Goal: Task Accomplishment & Management: Complete application form

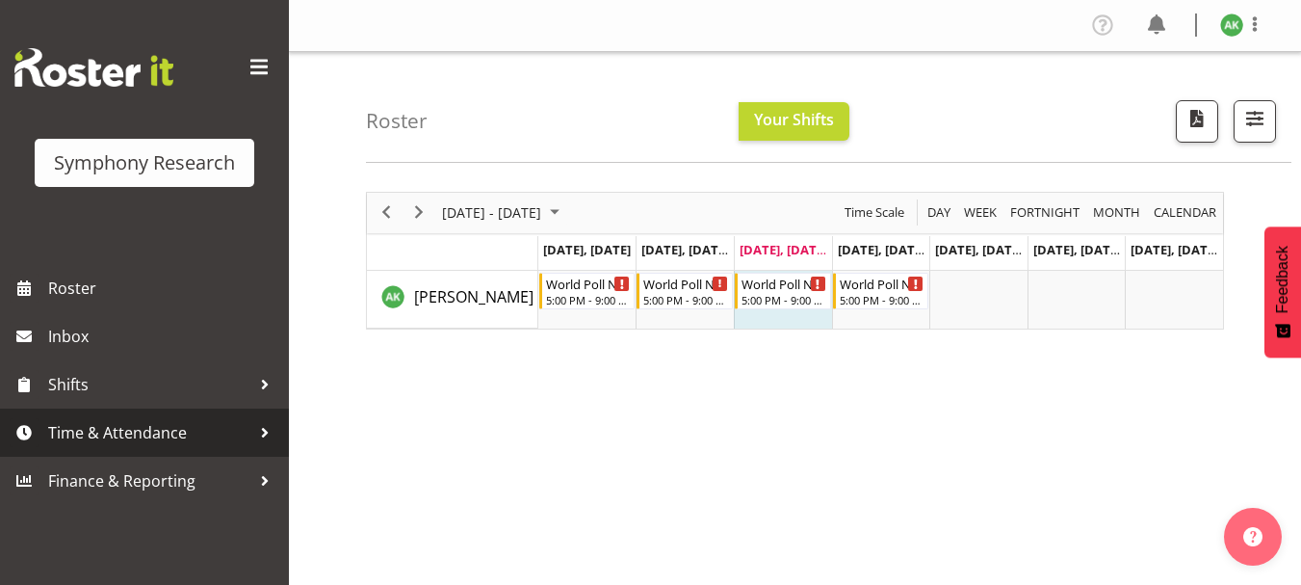
click at [137, 432] on span "Time & Attendance" at bounding box center [149, 432] width 202 height 29
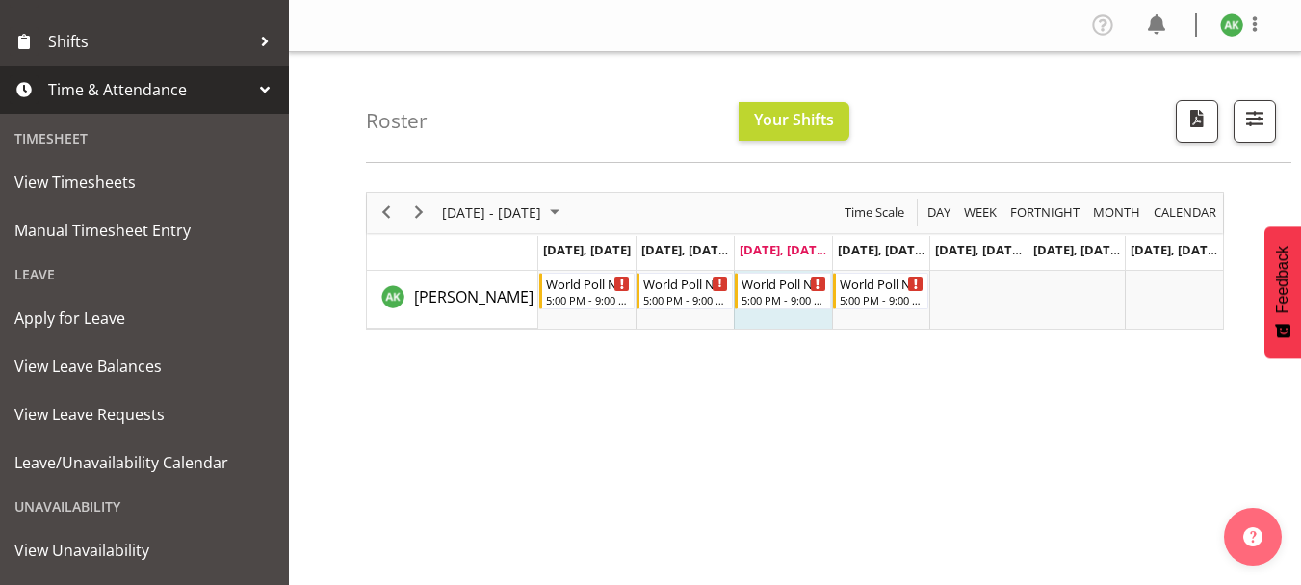
scroll to position [433, 0]
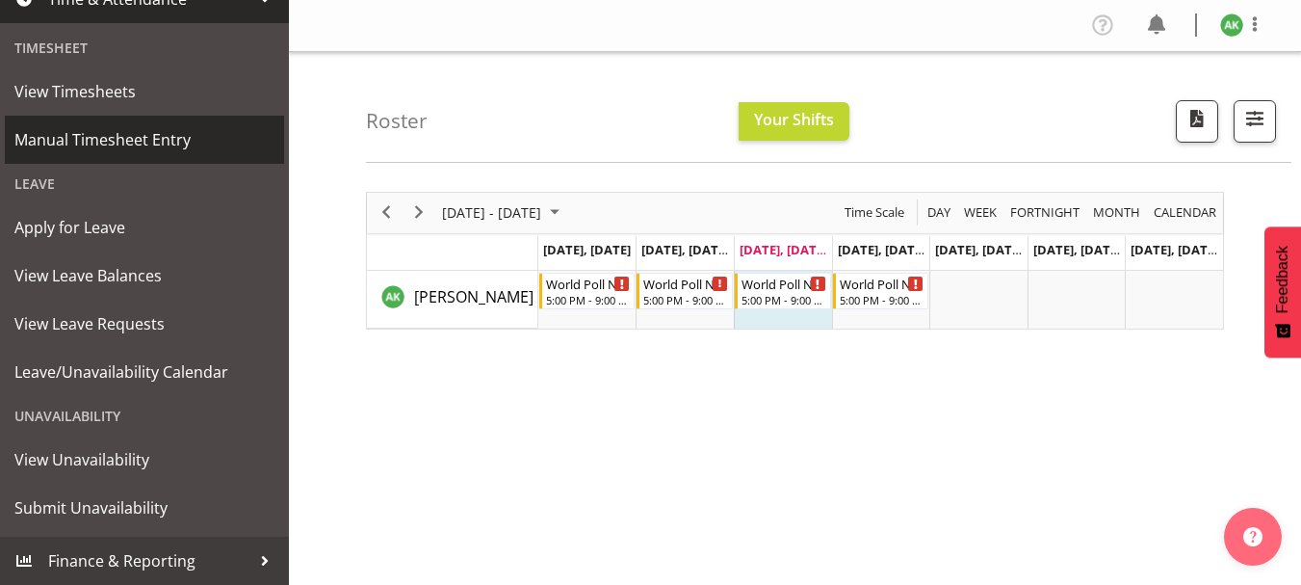
click at [138, 141] on span "Manual Timesheet Entry" at bounding box center [144, 139] width 260 height 29
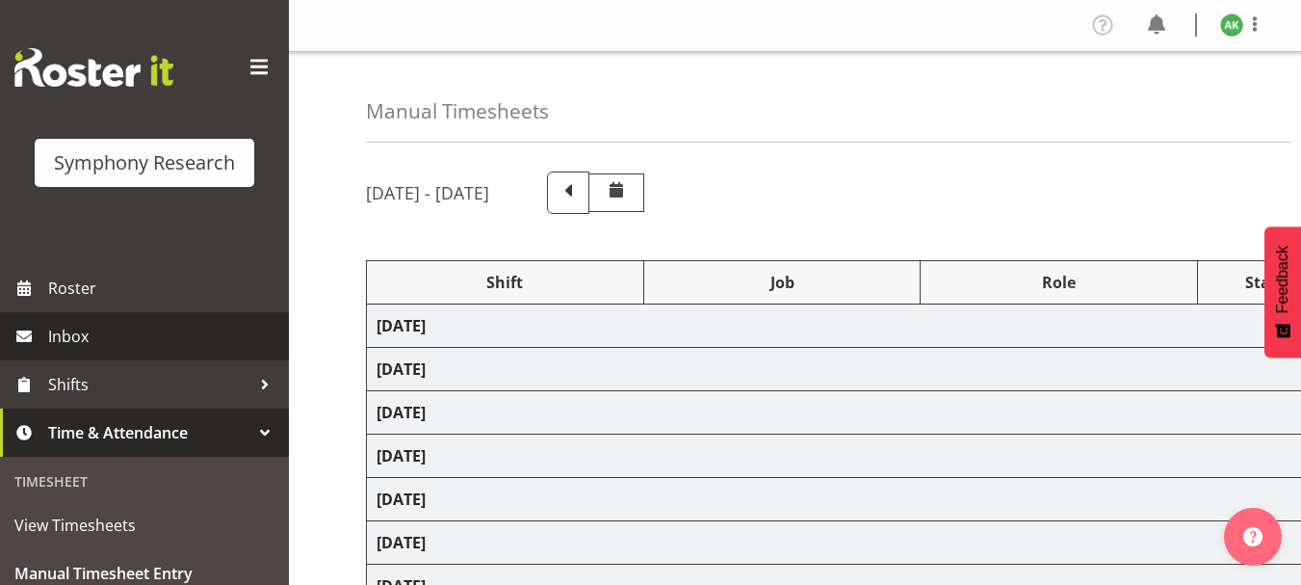
select select "48116"
select select "10527"
select select "47"
select select "48116"
select select "10527"
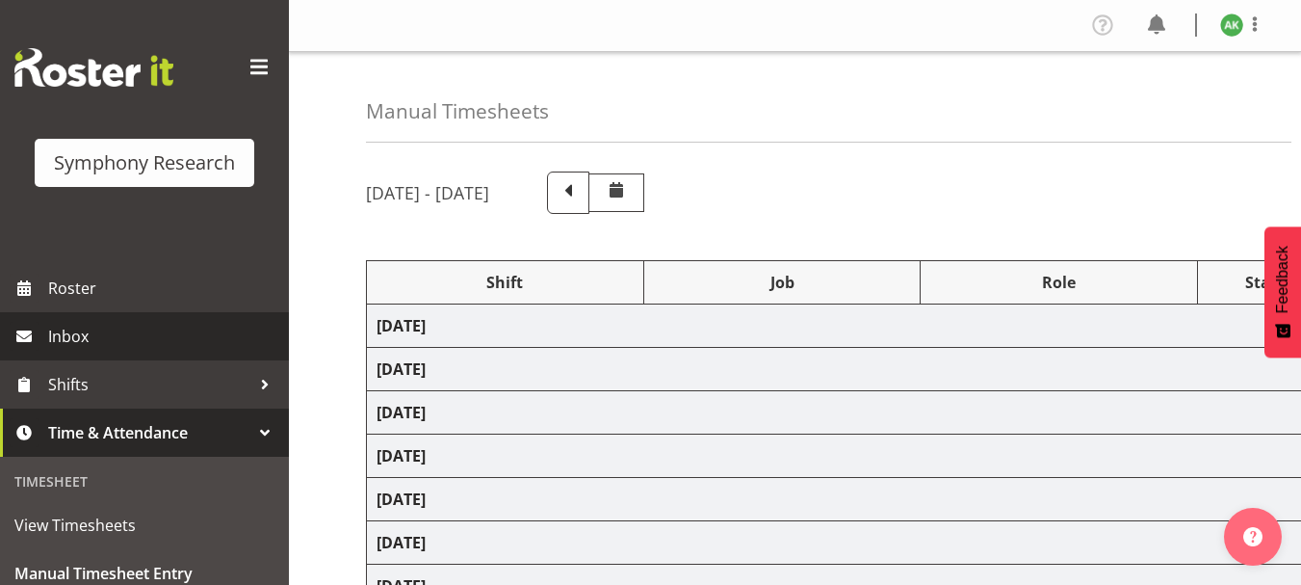
select select "47"
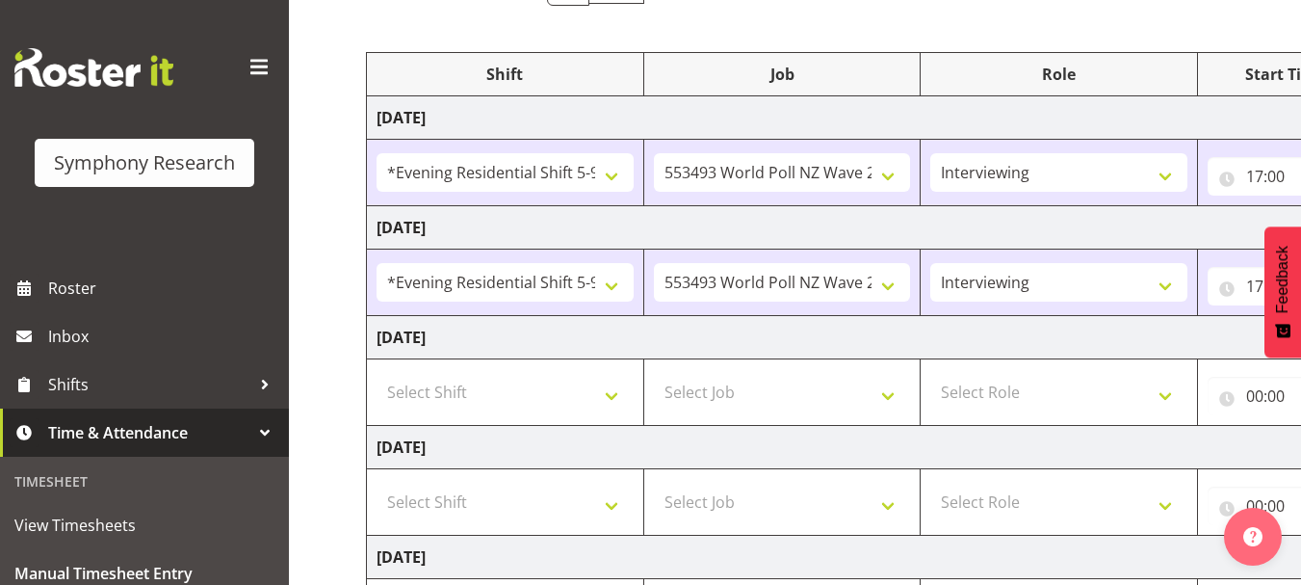
scroll to position [231, 0]
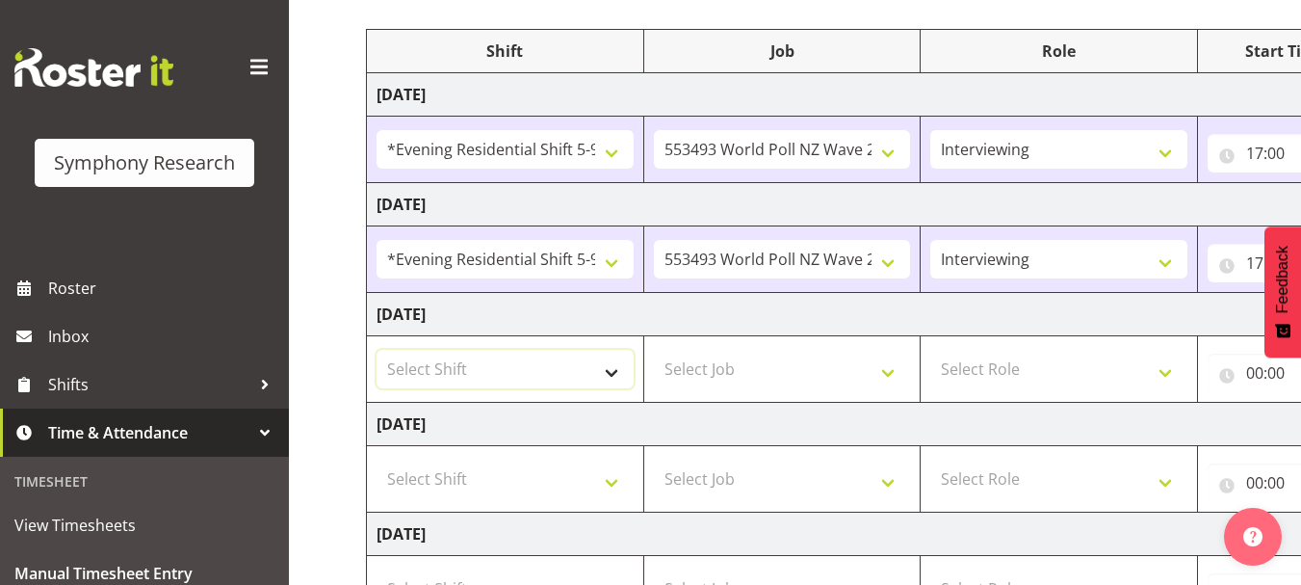
click at [617, 370] on select "Select Shift !!Weekend Residential (Roster IT Shift Label) *Business 9/10am ~ 4…" at bounding box center [505, 369] width 257 height 39
select select "48116"
click at [377, 350] on select "Select Shift !!Weekend Residential (Roster IT Shift Label) *Business 9/10am ~ 4…" at bounding box center [505, 369] width 257 height 39
click at [886, 372] on select "Select Job 550060 IF Admin 553492 World Poll Aus Wave 2 Main 2025 553493 World …" at bounding box center [782, 369] width 257 height 39
select select "10527"
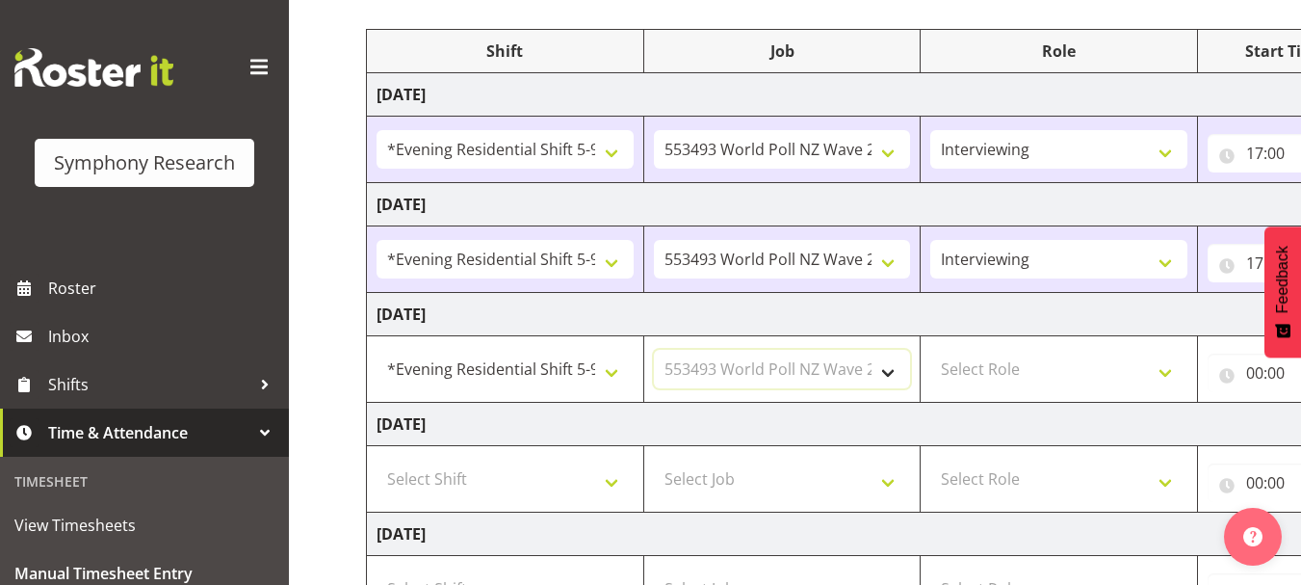
click at [654, 350] on select "Select Job 550060 IF Admin 553492 World Poll Aus Wave 2 Main 2025 553493 World …" at bounding box center [782, 369] width 257 height 39
click at [1037, 380] on select "Select Role Briefing Interviewing" at bounding box center [1059, 369] width 257 height 39
select select "47"
click at [931, 350] on select "Select Role Briefing Interviewing" at bounding box center [1059, 369] width 257 height 39
click at [1256, 371] on input "00:00" at bounding box center [1285, 373] width 155 height 39
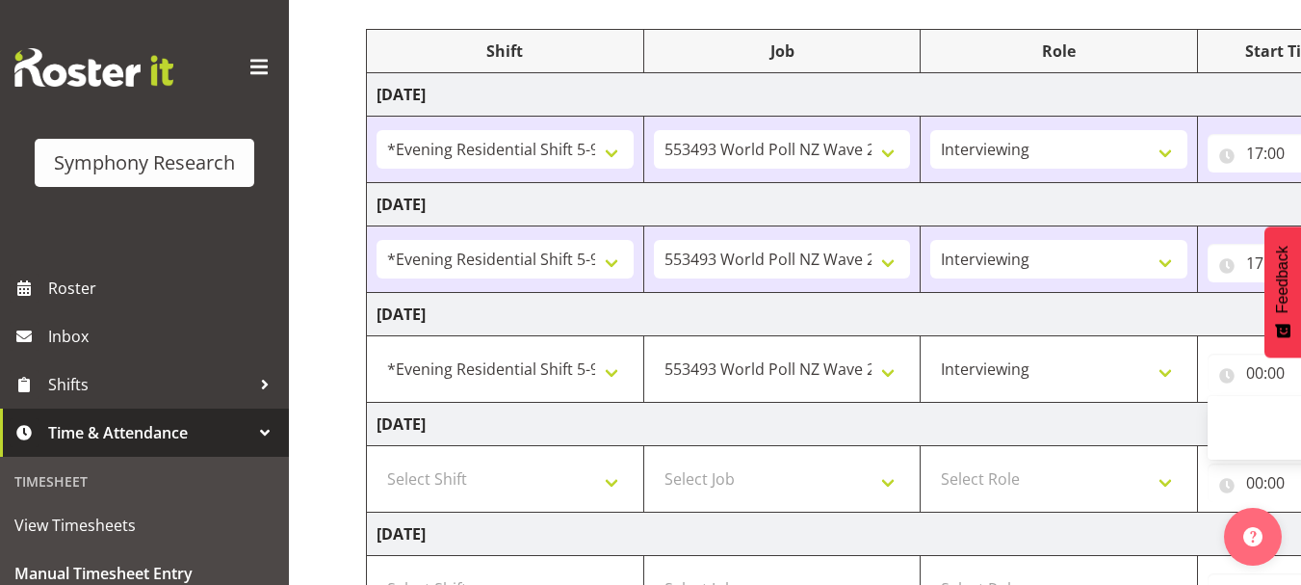
click at [1083, 421] on td "[DATE]" at bounding box center [1041, 424] width 1348 height 43
select select "56692"
click at [1145, 414] on td "[DATE]" at bounding box center [1041, 424] width 1348 height 43
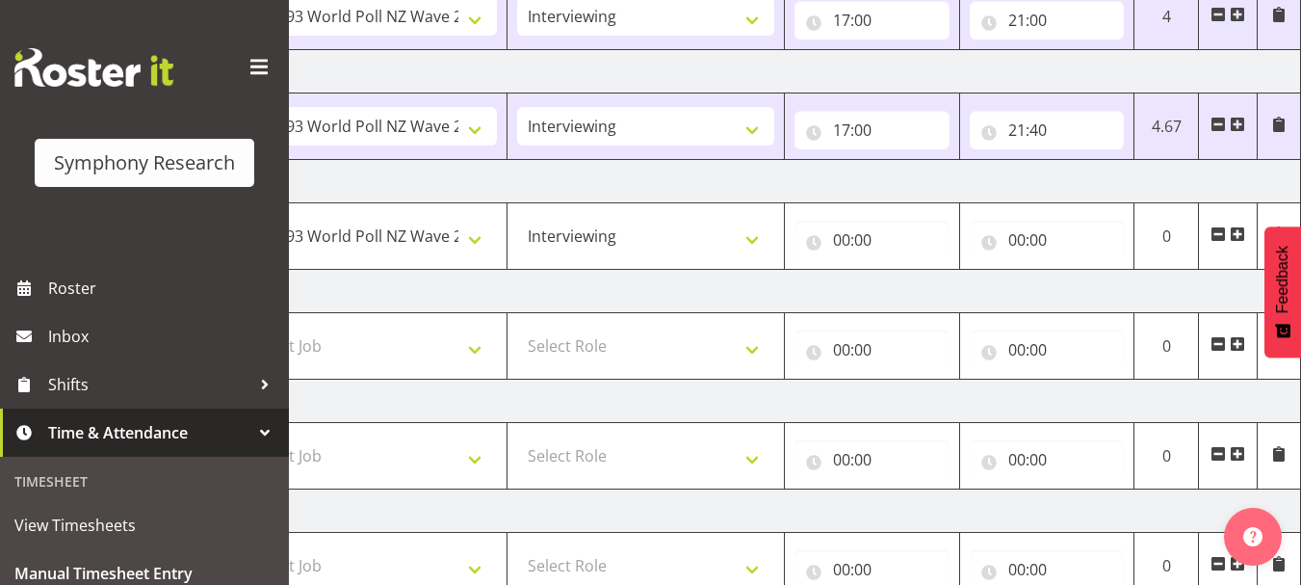
scroll to position [366, 0]
click at [845, 239] on input "00:00" at bounding box center [872, 238] width 155 height 39
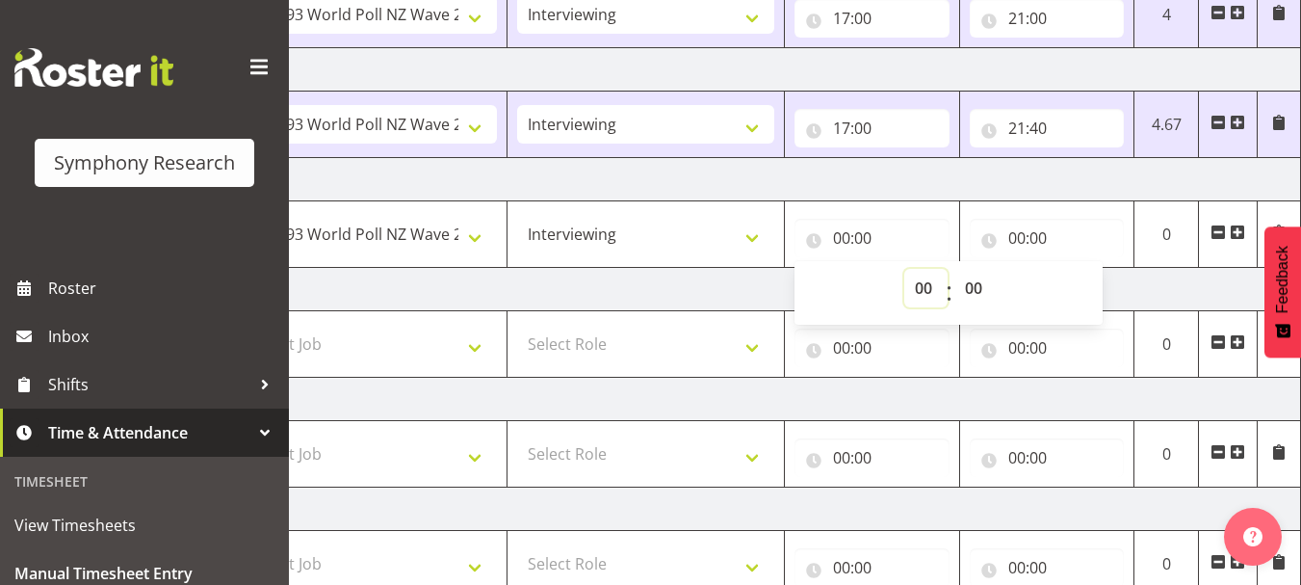
click at [928, 289] on select "00 01 02 03 04 05 06 07 08 09 10 11 12 13 14 15 16 17 18 19 20 21 22 23" at bounding box center [926, 288] width 43 height 39
select select "17"
click at [905, 269] on select "00 01 02 03 04 05 06 07 08 09 10 11 12 13 14 15 16 17 18 19 20 21 22 23" at bounding box center [926, 288] width 43 height 39
type input "17:00"
click at [970, 286] on select "00 01 02 03 04 05 06 07 08 09 10 11 12 13 14 15 16 17 18 19 20 21 22 23 24 25 2…" at bounding box center [976, 288] width 43 height 39
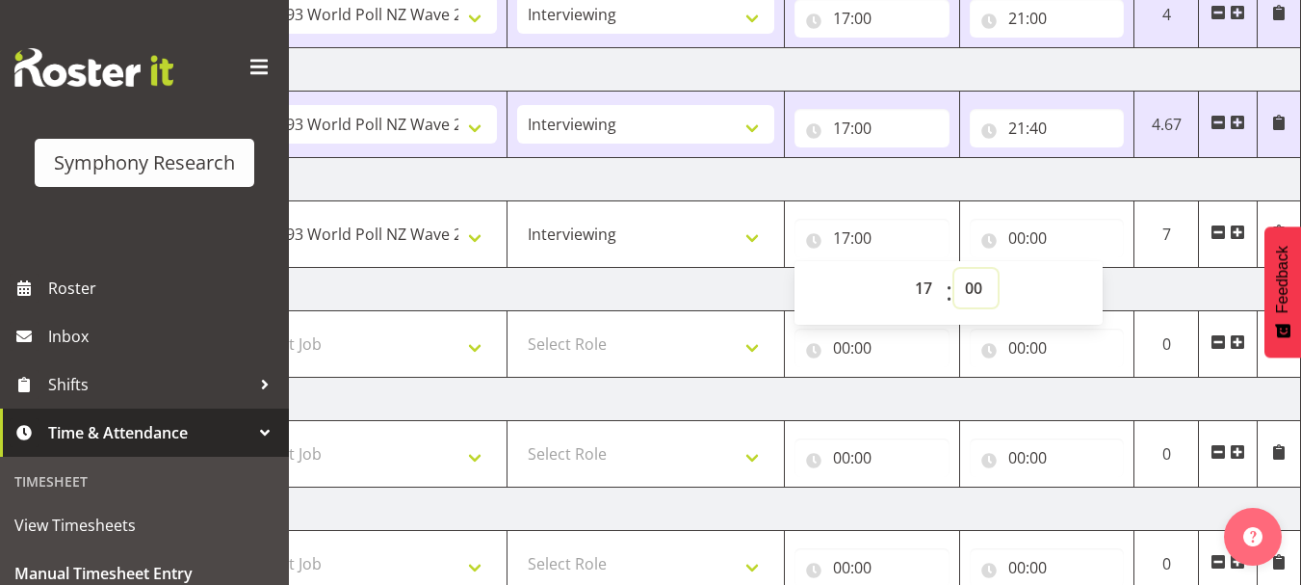
click at [955, 269] on select "00 01 02 03 04 05 06 07 08 09 10 11 12 13 14 15 16 17 18 19 20 21 22 23 24 25 2…" at bounding box center [976, 288] width 43 height 39
click at [683, 285] on td "[DATE]" at bounding box center [628, 289] width 1348 height 43
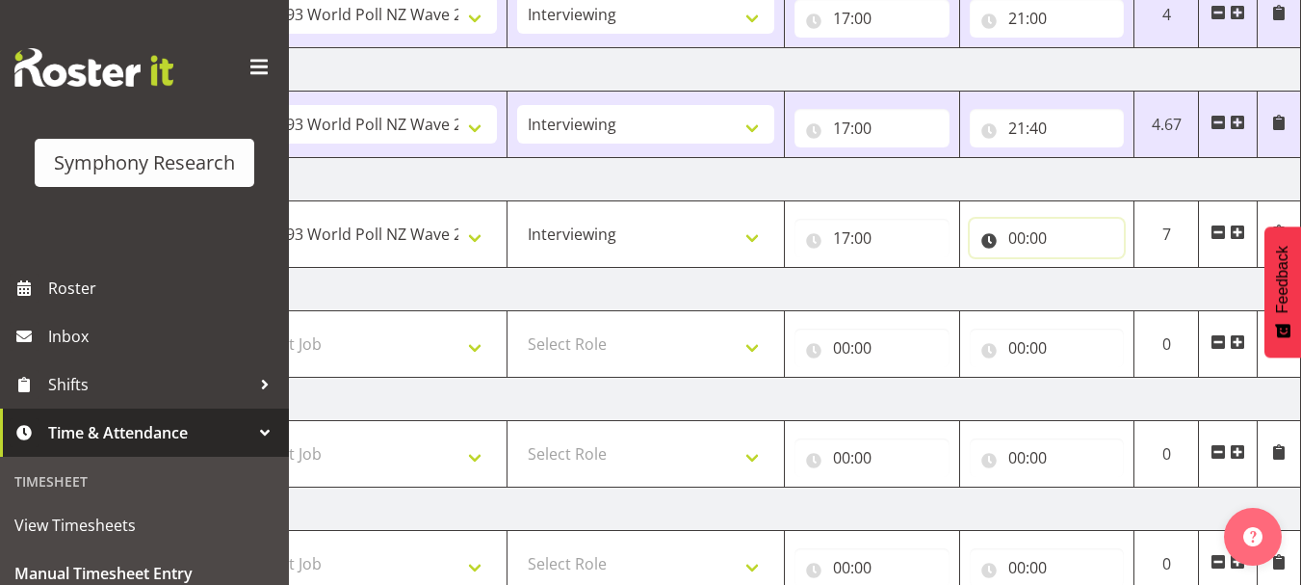
click at [1019, 243] on input "00:00" at bounding box center [1047, 238] width 155 height 39
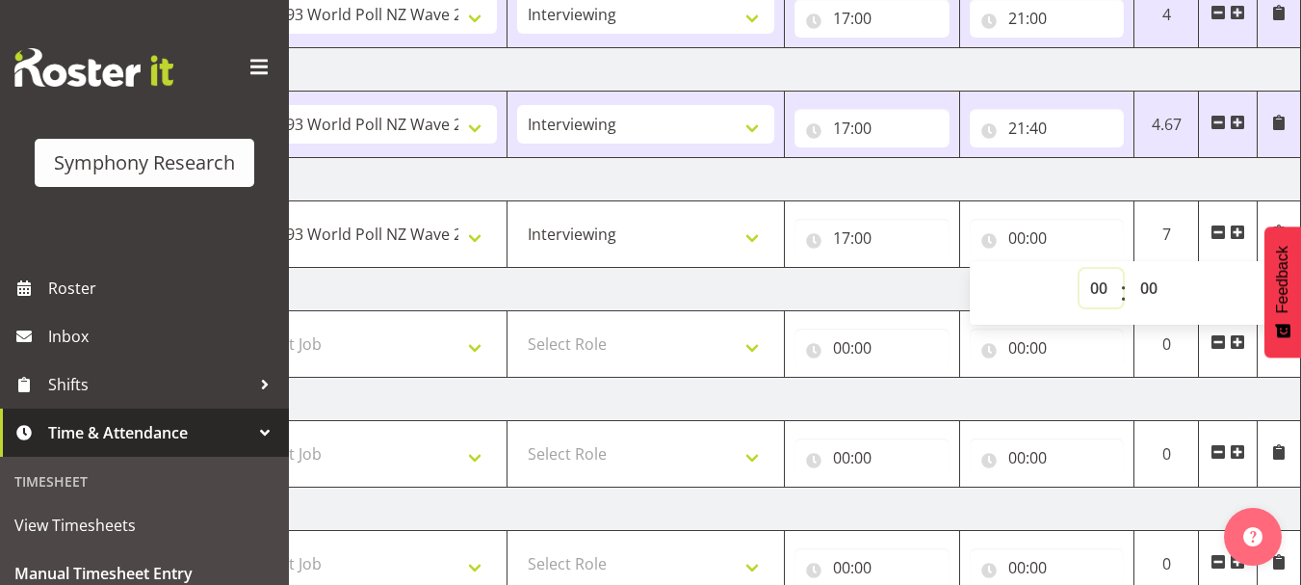
click at [1097, 292] on select "00 01 02 03 04 05 06 07 08 09 10 11 12 13 14 15 16 17 18 19 20 21 22 23" at bounding box center [1101, 288] width 43 height 39
select select "21"
click at [1080, 269] on select "00 01 02 03 04 05 06 07 08 09 10 11 12 13 14 15 16 17 18 19 20 21 22 23" at bounding box center [1101, 288] width 43 height 39
type input "21:00"
click at [931, 291] on td "[DATE]" at bounding box center [628, 289] width 1348 height 43
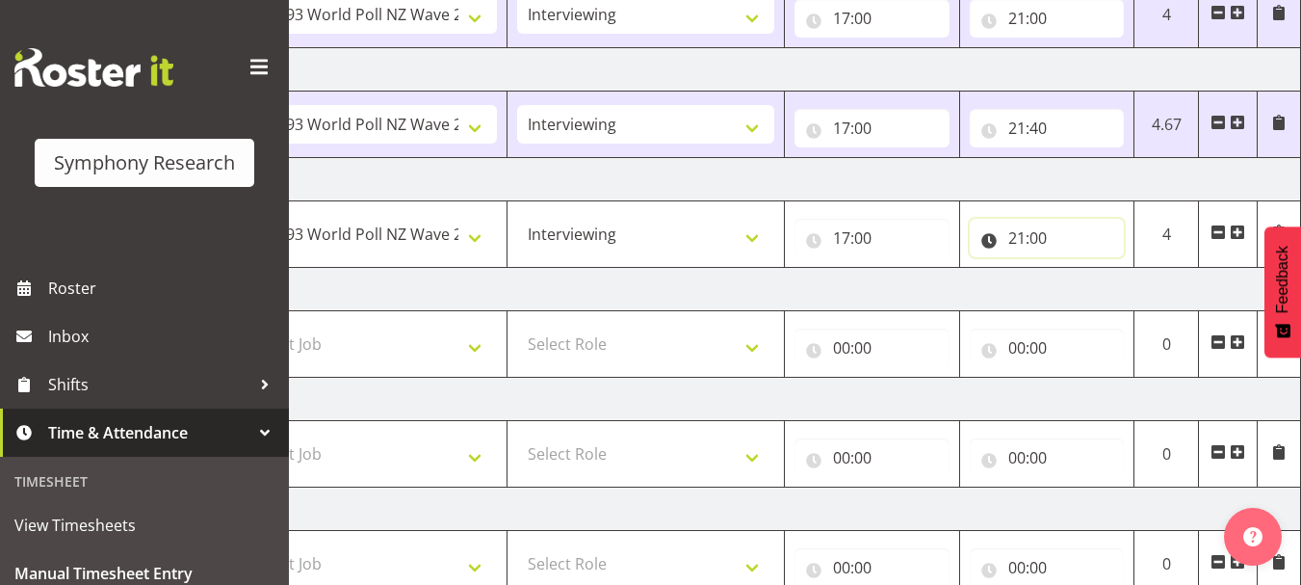
click at [1043, 236] on input "21:00" at bounding box center [1047, 238] width 155 height 39
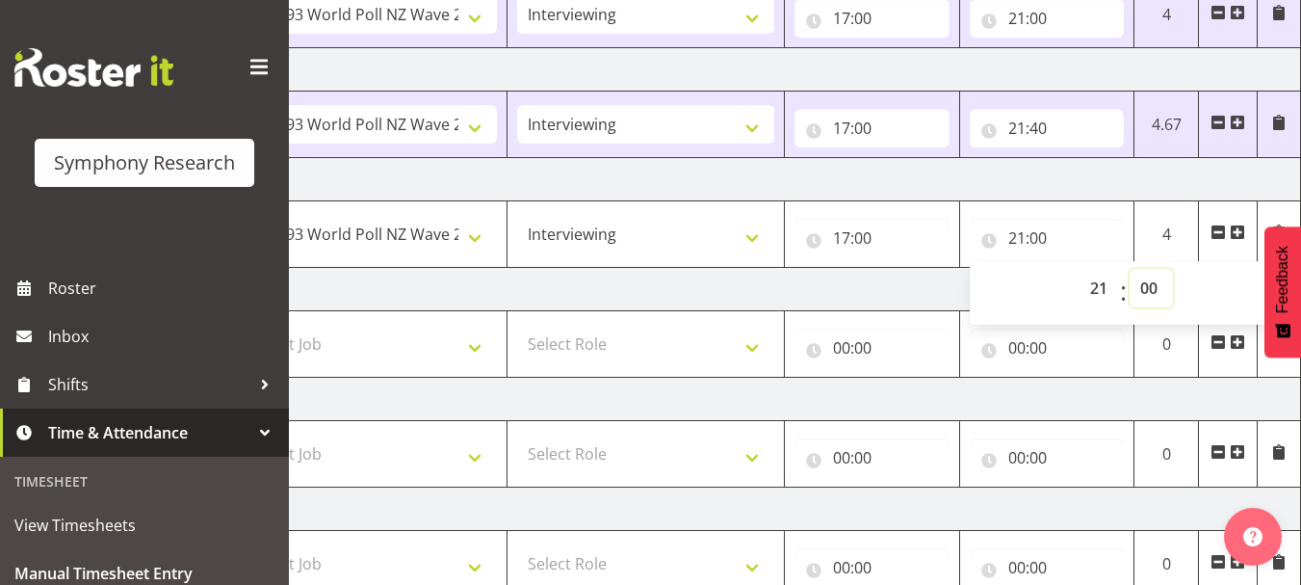
click at [1145, 290] on select "00 01 02 03 04 05 06 07 08 09 10 11 12 13 14 15 16 17 18 19 20 21 22 23 24 25 2…" at bounding box center [1151, 288] width 43 height 39
select select "15"
click at [1130, 269] on select "00 01 02 03 04 05 06 07 08 09 10 11 12 13 14 15 16 17 18 19 20 21 22 23 24 25 2…" at bounding box center [1151, 288] width 43 height 39
type input "21:15"
click at [915, 296] on td "[DATE]" at bounding box center [628, 289] width 1348 height 43
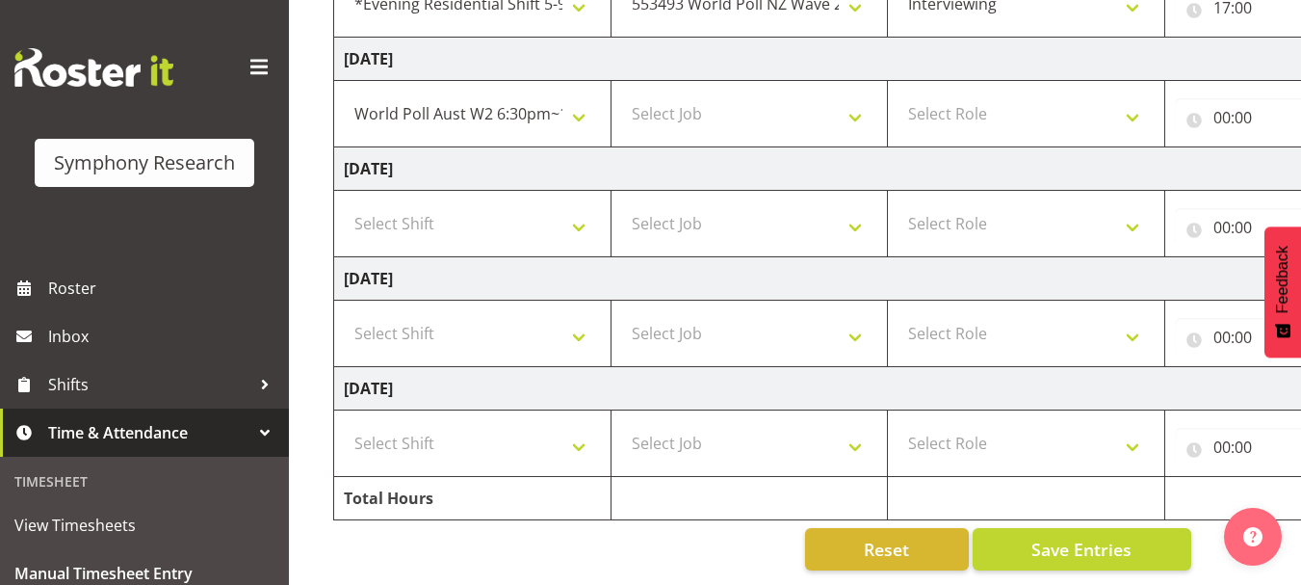
scroll to position [0, 58]
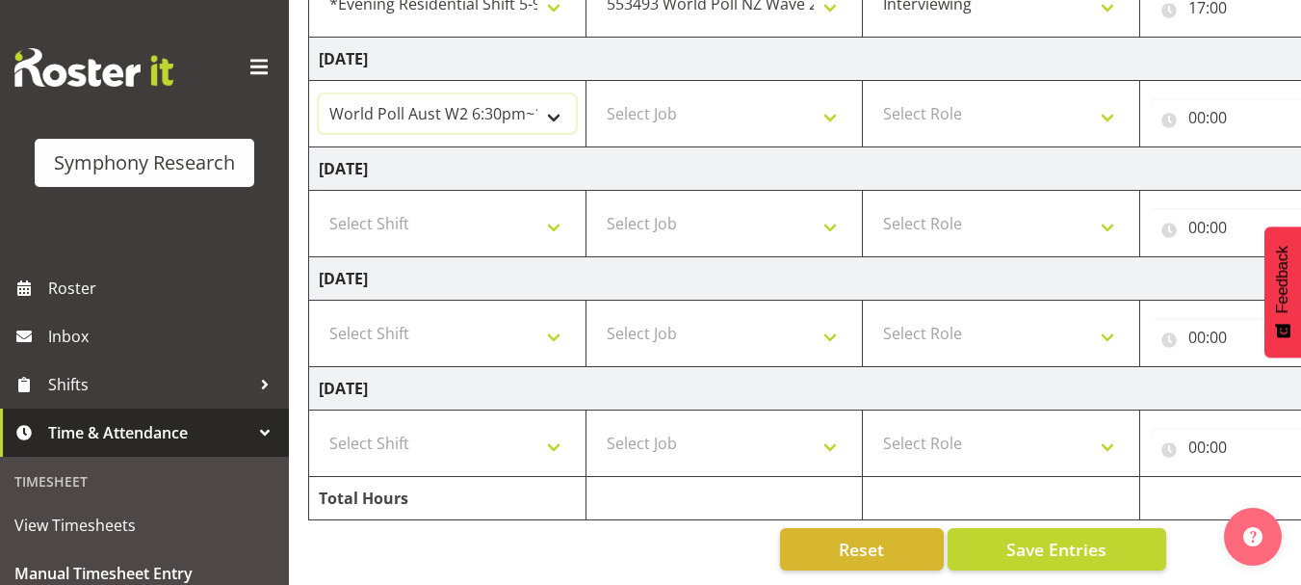
click at [554, 106] on select "!!Weekend Residential (Roster IT Shift Label) *Business 9/10am ~ 4:30pm *Busine…" at bounding box center [447, 113] width 257 height 39
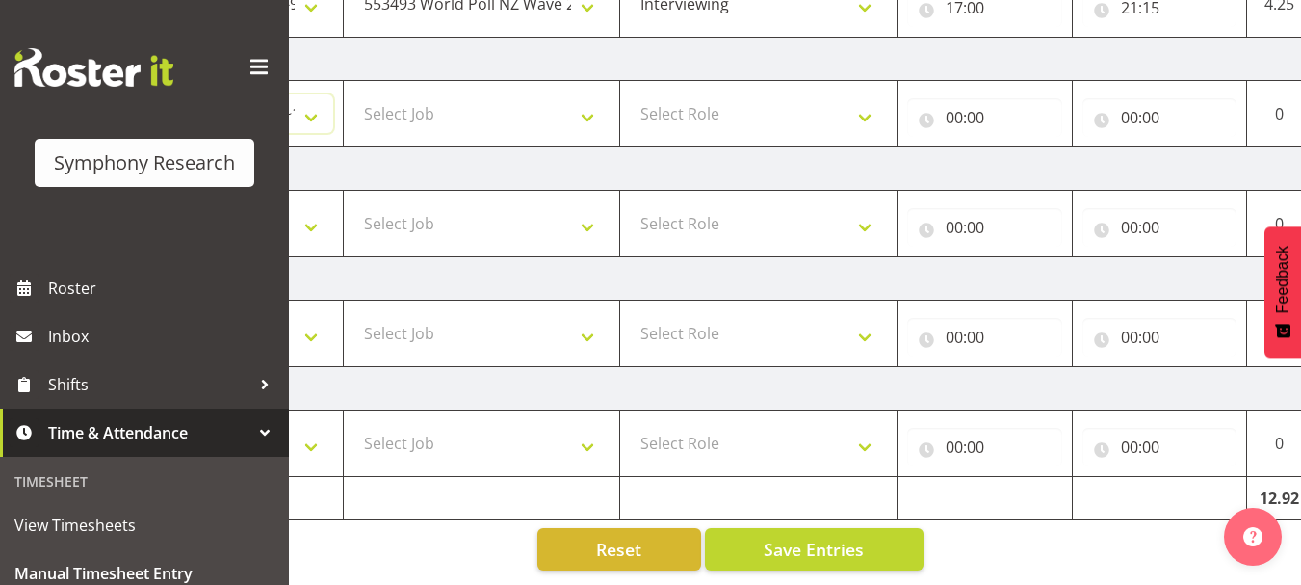
scroll to position [0, 413]
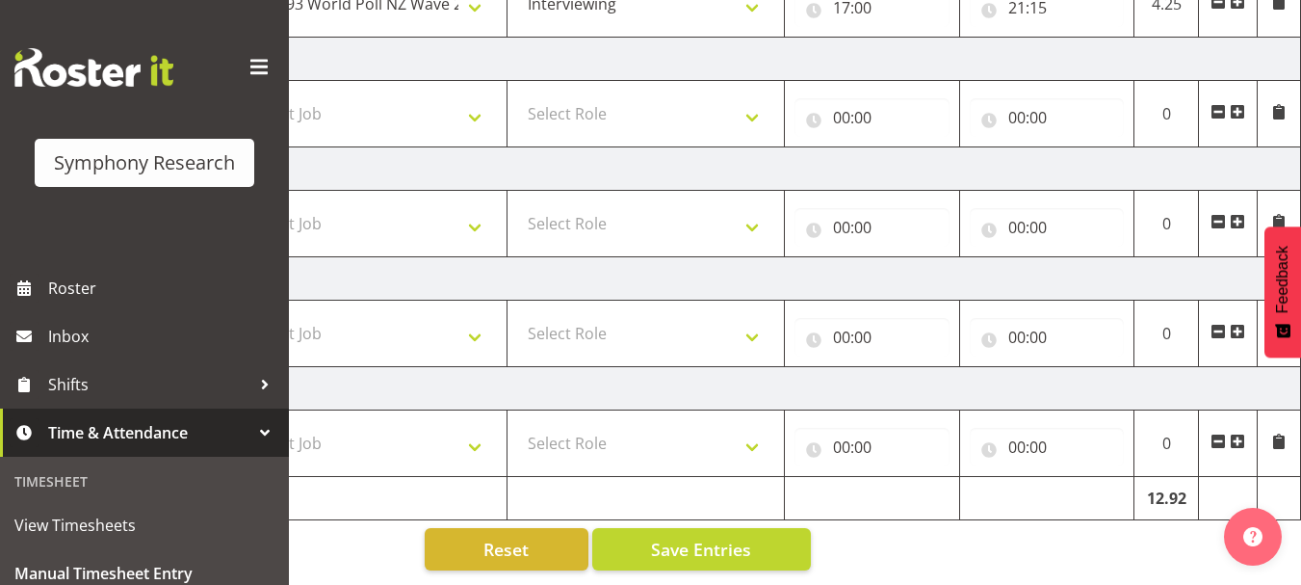
click at [1216, 104] on span at bounding box center [1218, 111] width 15 height 15
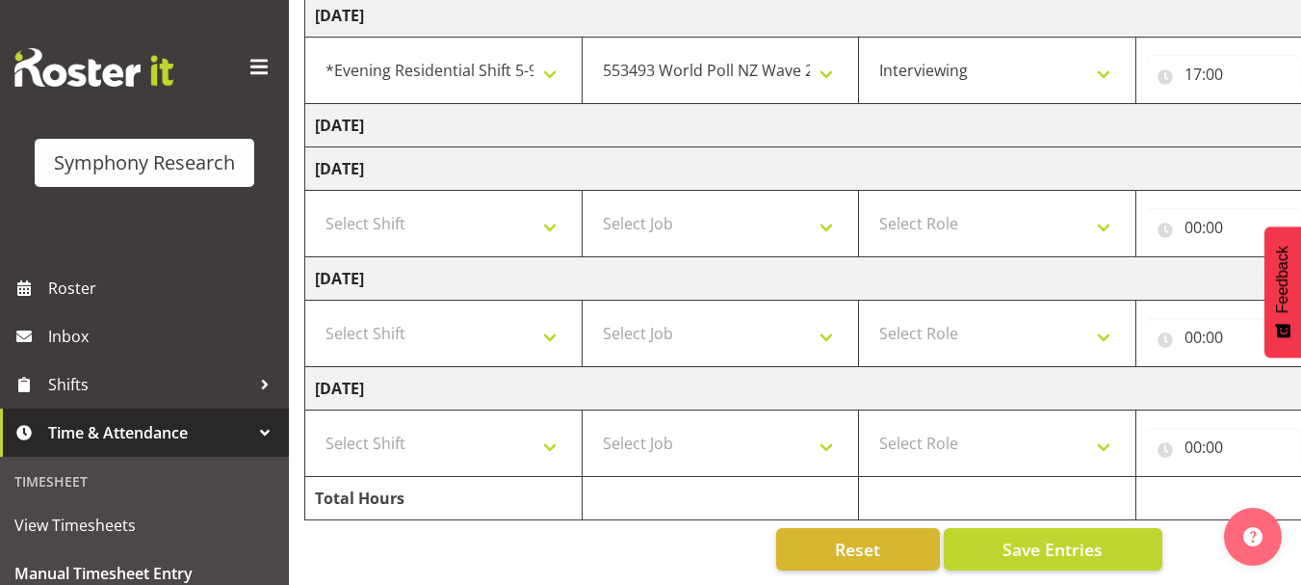
scroll to position [0, 27]
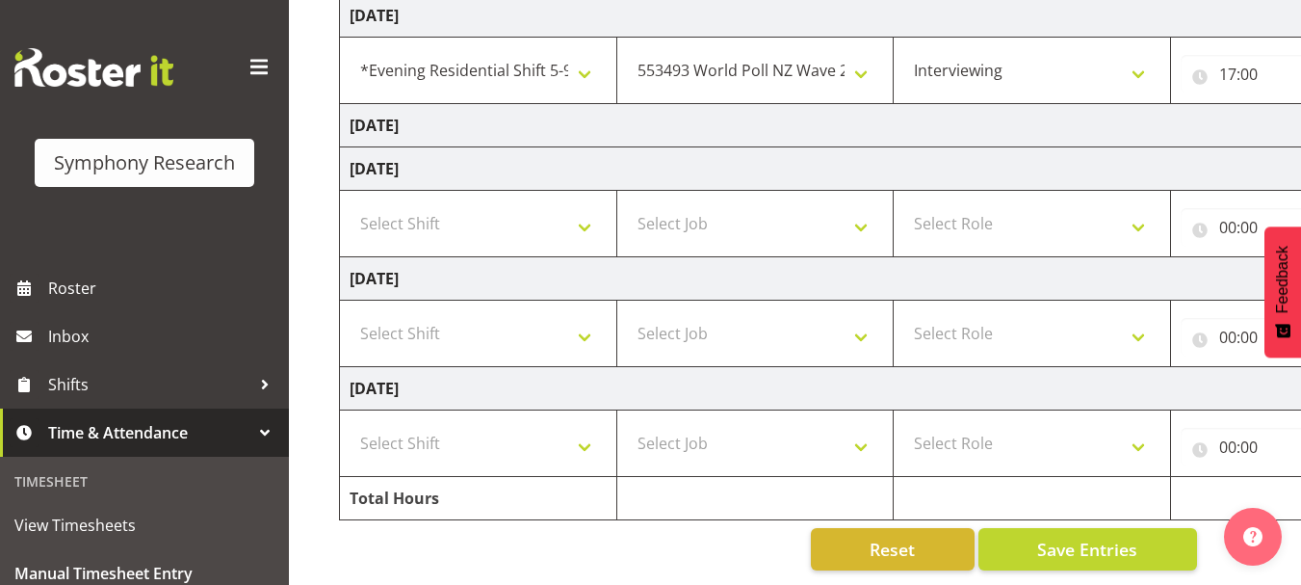
click at [585, 113] on td "[DATE]" at bounding box center [1014, 125] width 1348 height 43
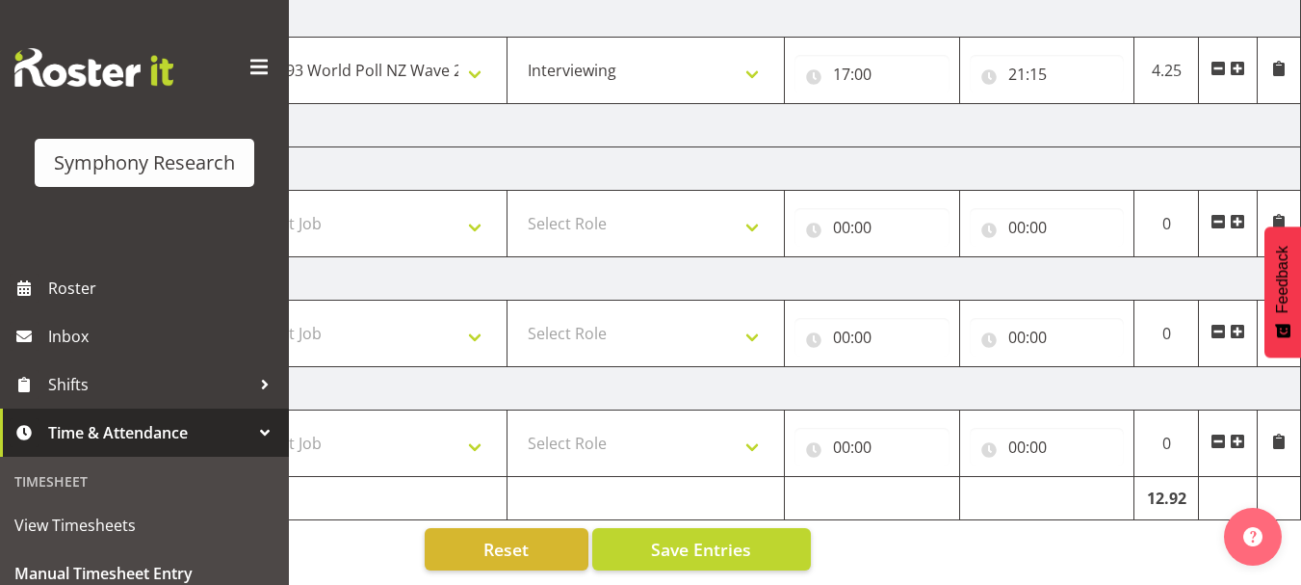
click at [1239, 61] on span at bounding box center [1237, 68] width 15 height 15
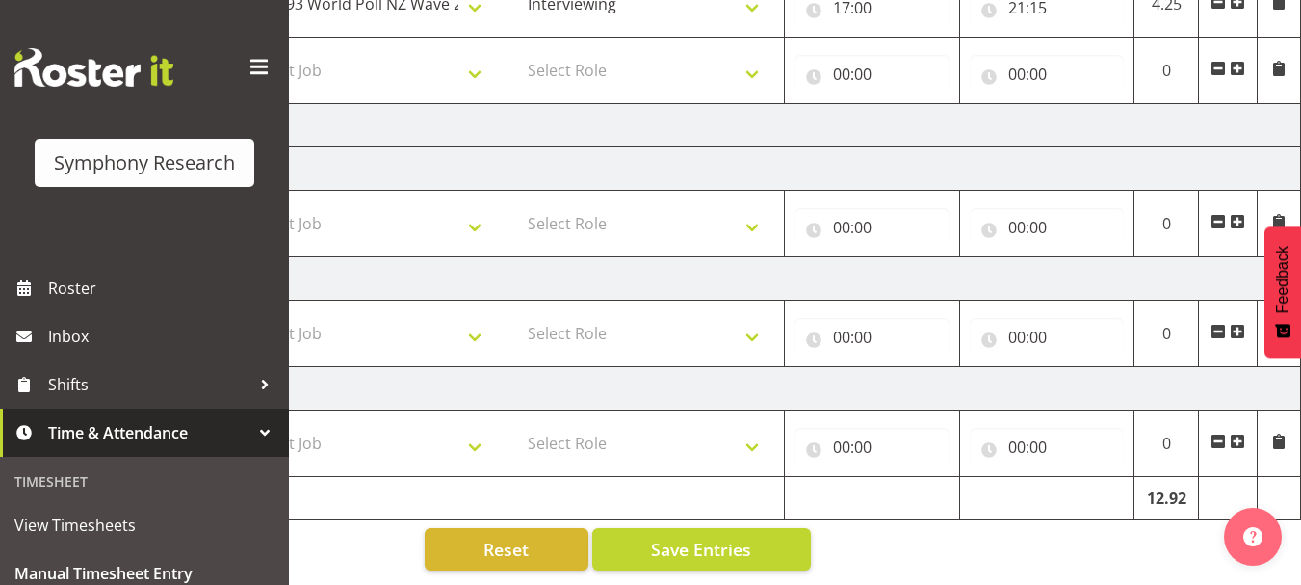
click at [244, 66] on span at bounding box center [259, 67] width 31 height 31
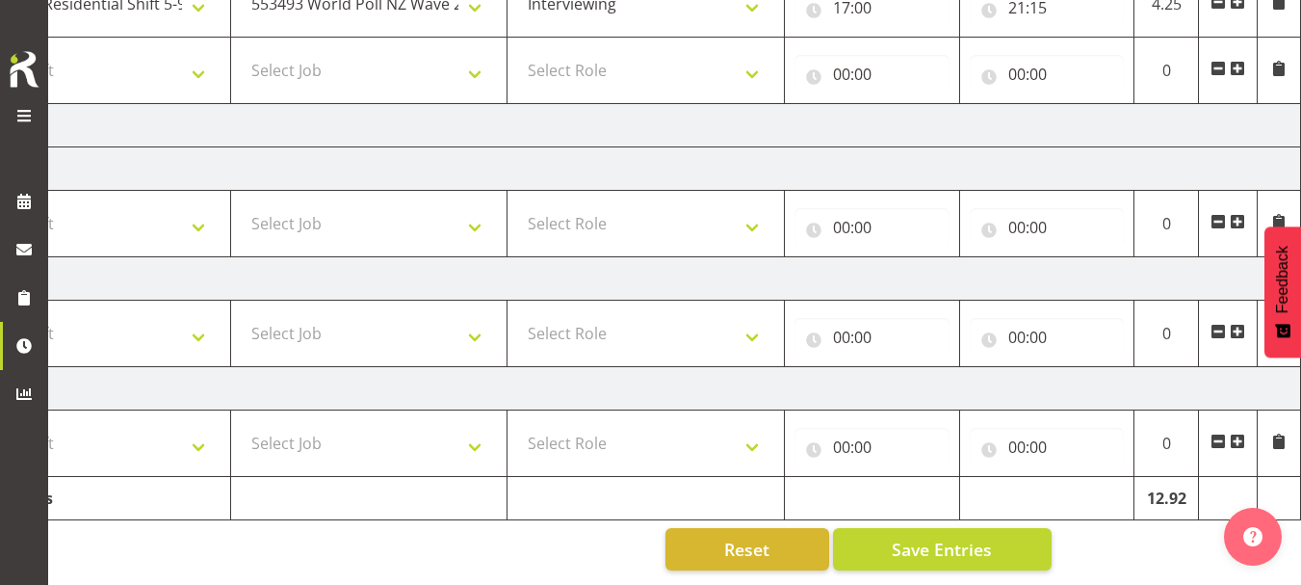
scroll to position [0, 172]
click at [1280, 61] on span at bounding box center [1279, 68] width 15 height 15
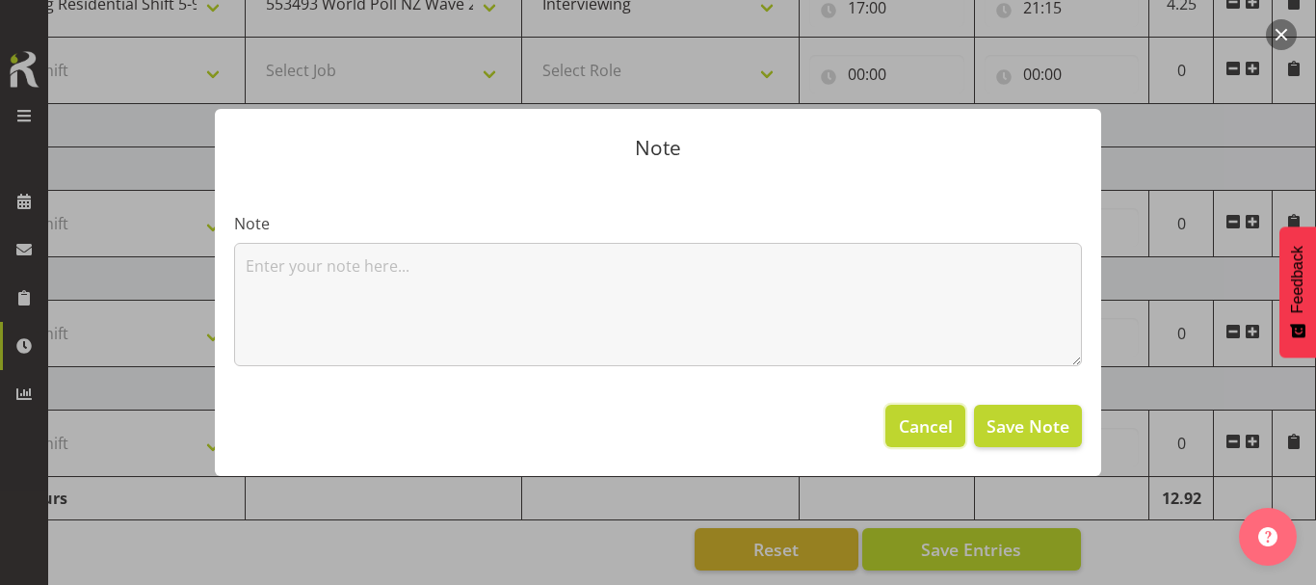
click at [945, 417] on span "Cancel" at bounding box center [926, 425] width 54 height 25
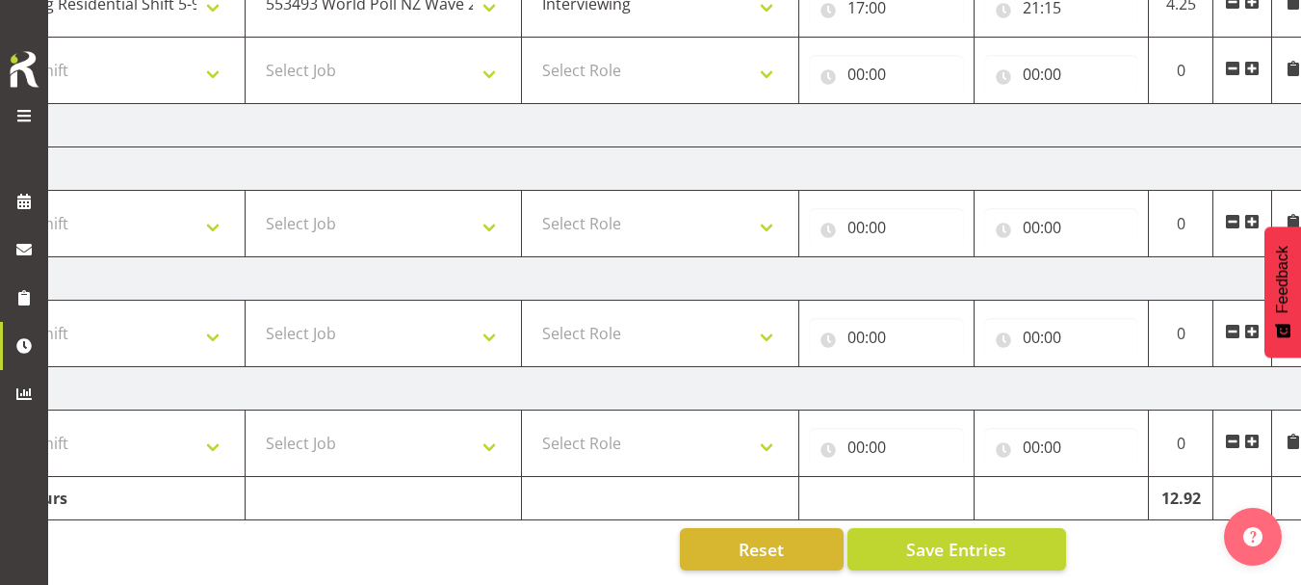
click at [1233, 61] on span at bounding box center [1232, 68] width 15 height 15
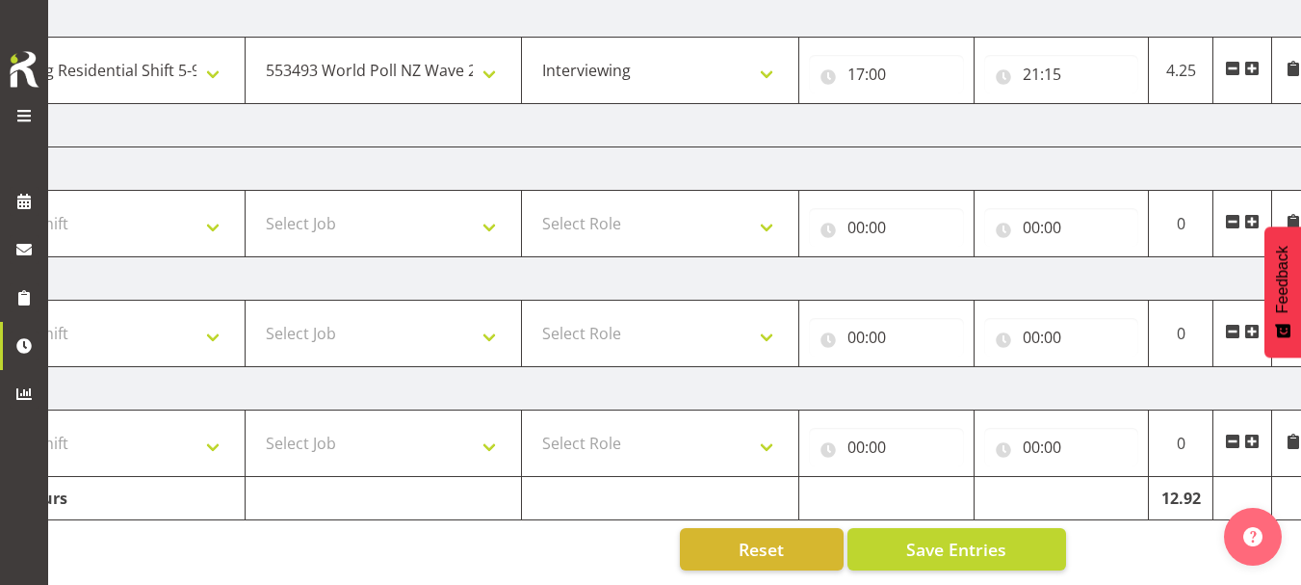
click at [554, 124] on td "[DATE]" at bounding box center [642, 125] width 1348 height 43
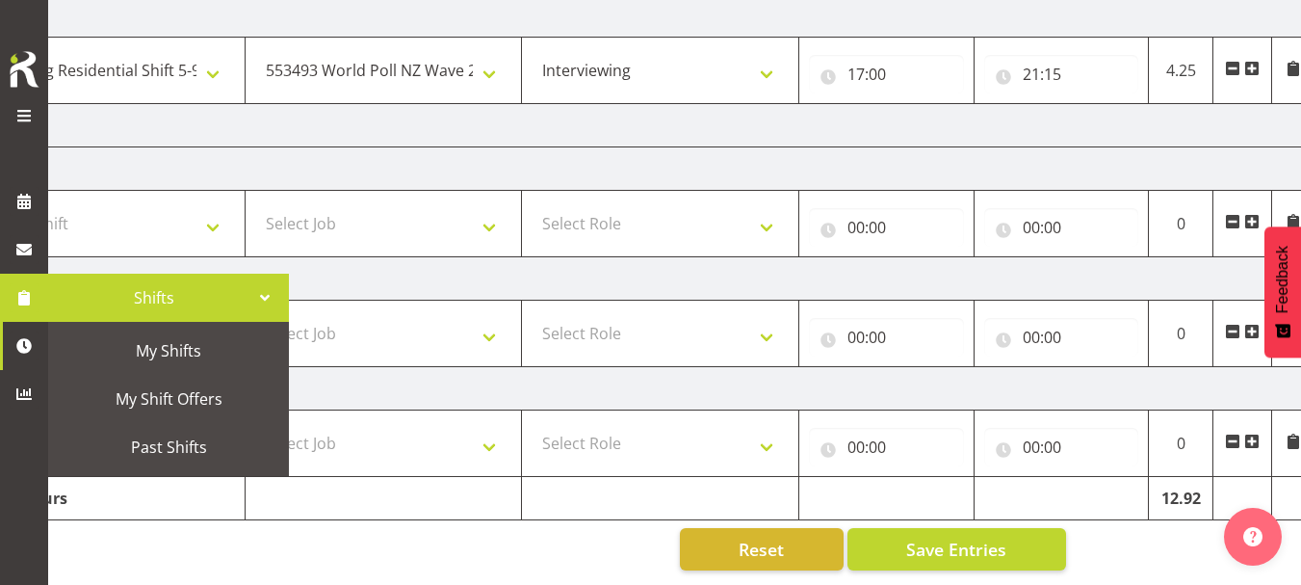
click at [20, 70] on img at bounding box center [24, 69] width 39 height 42
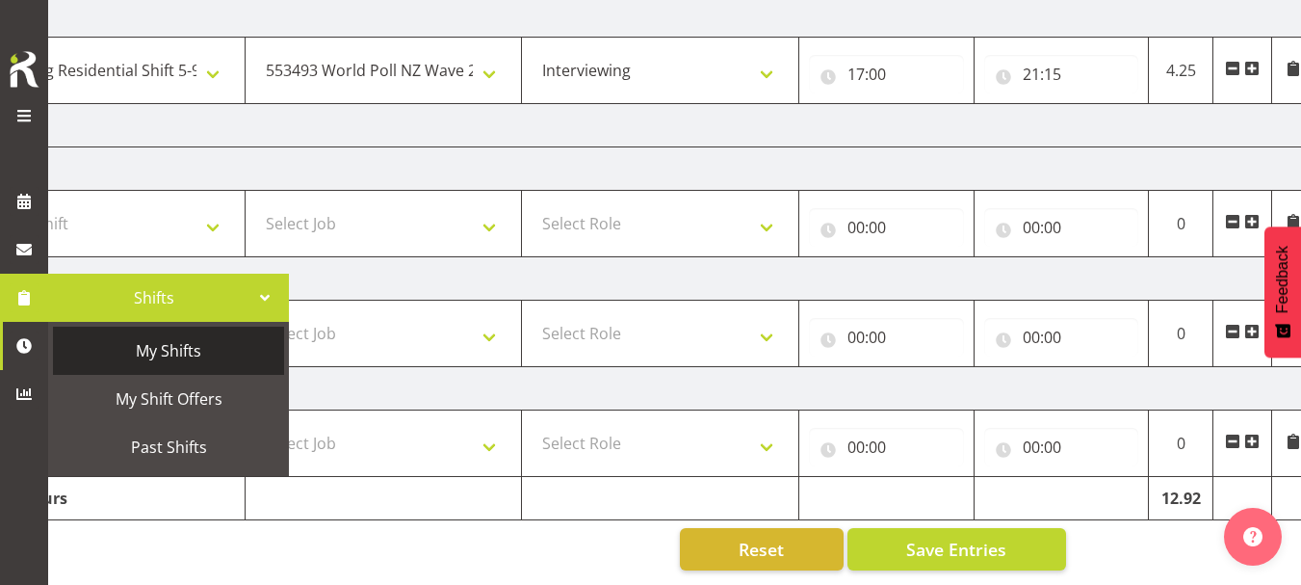
click at [162, 359] on span "My Shifts" at bounding box center [169, 350] width 212 height 29
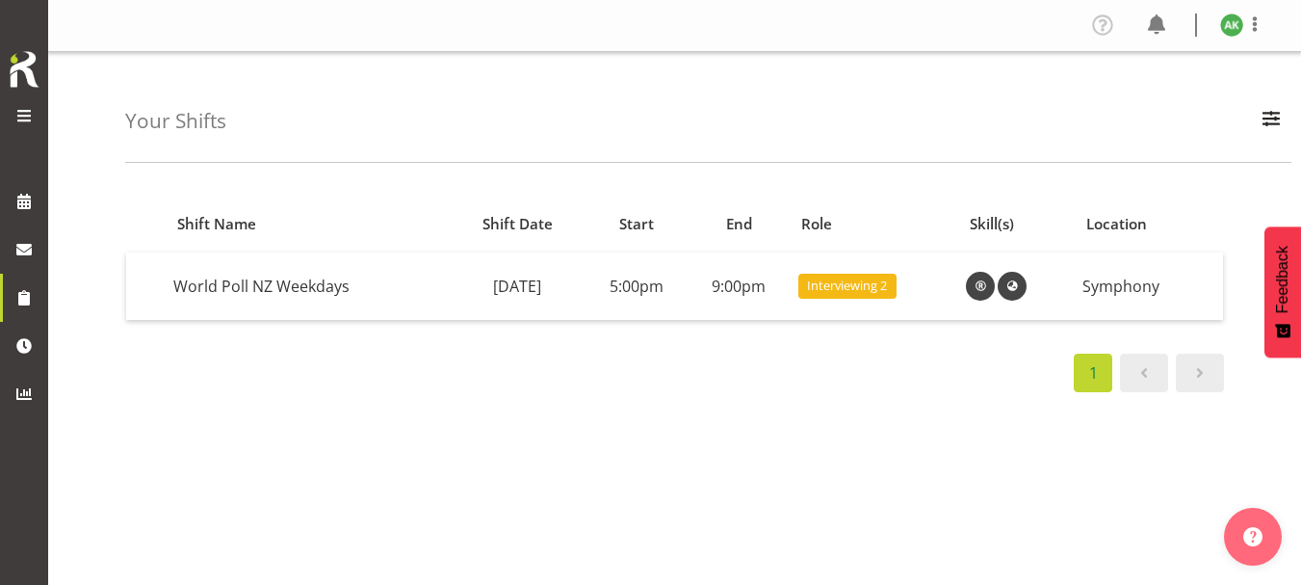
click at [24, 118] on span at bounding box center [24, 115] width 23 height 23
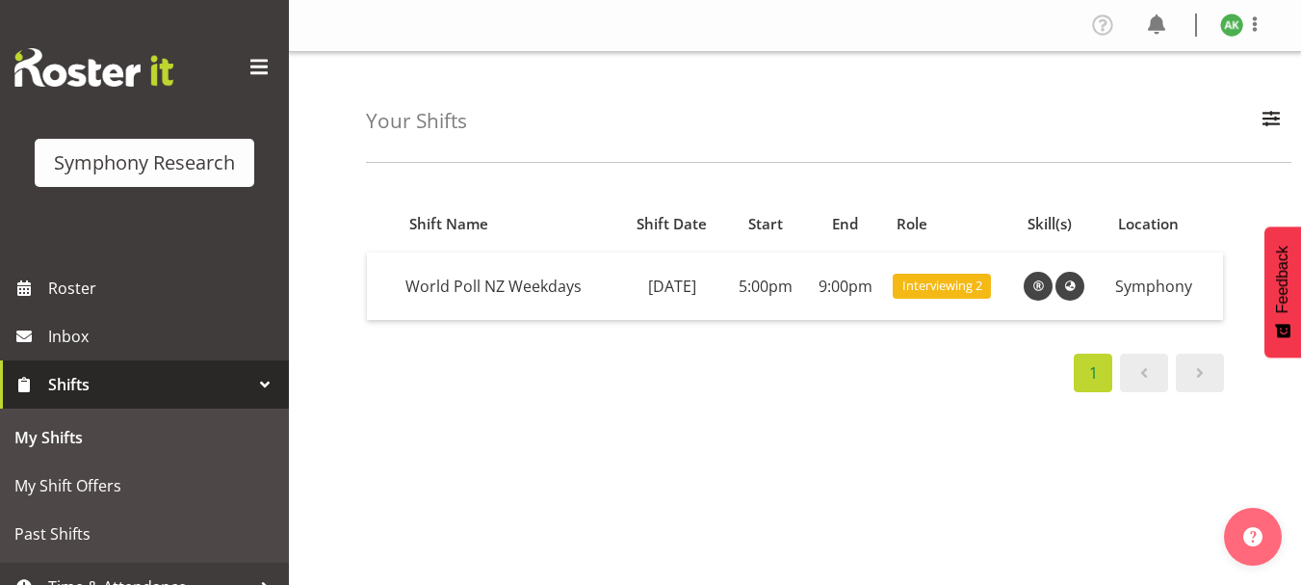
scroll to position [74, 0]
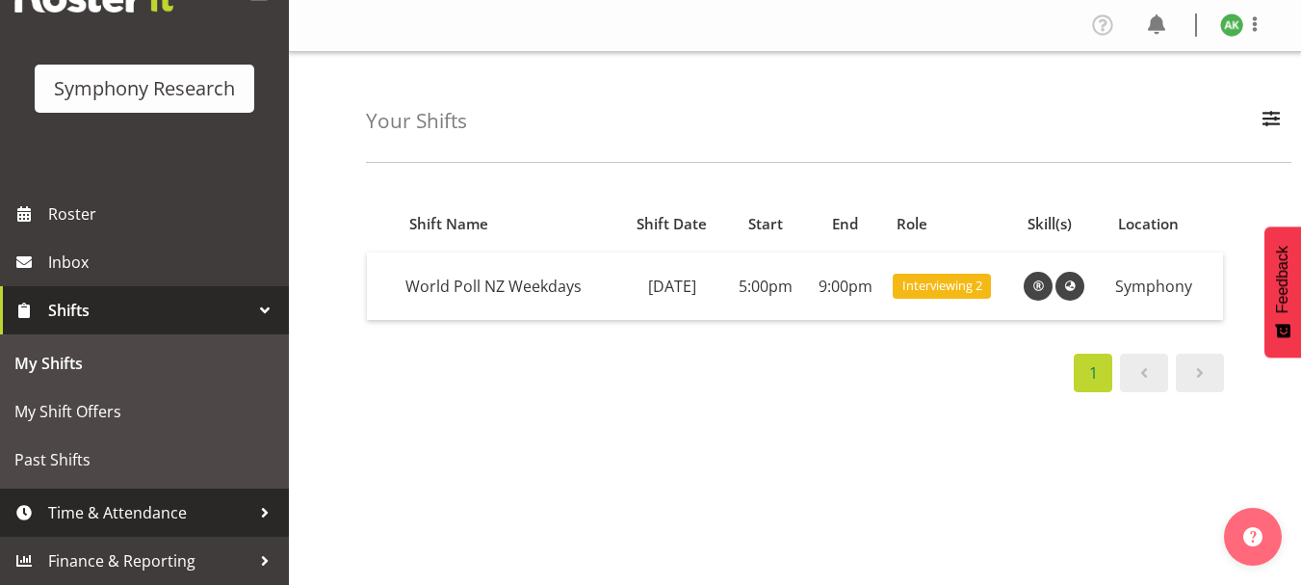
click at [147, 502] on span "Time & Attendance" at bounding box center [149, 512] width 202 height 29
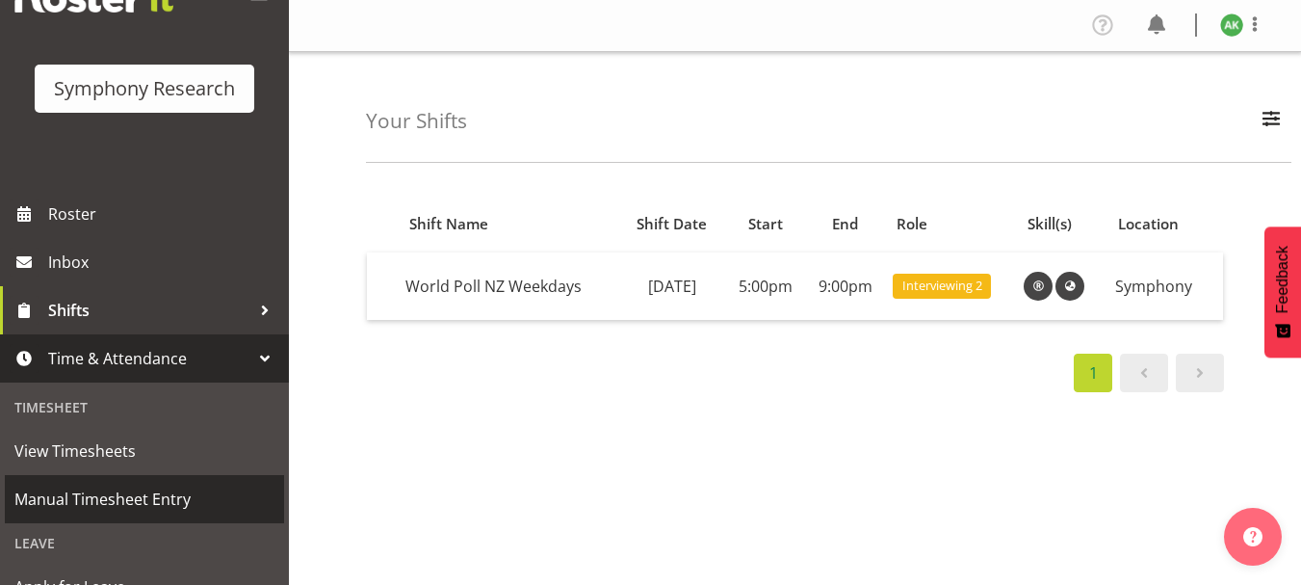
click at [131, 497] on span "Manual Timesheet Entry" at bounding box center [144, 499] width 260 height 29
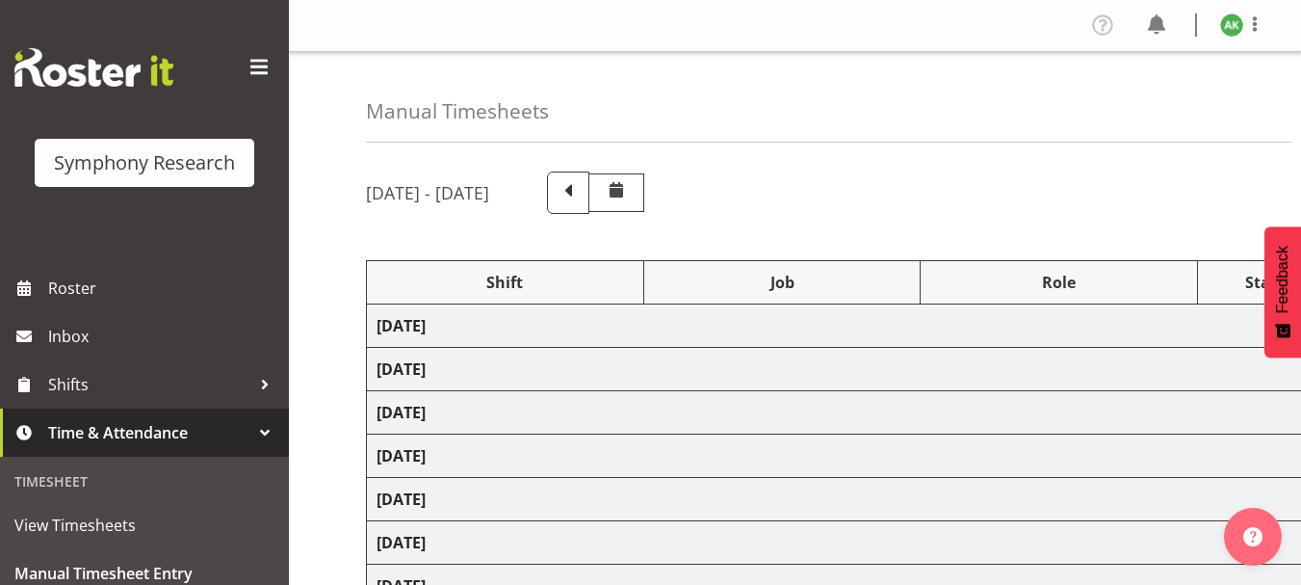
select select "48116"
select select "10527"
select select "47"
select select "48116"
select select "10527"
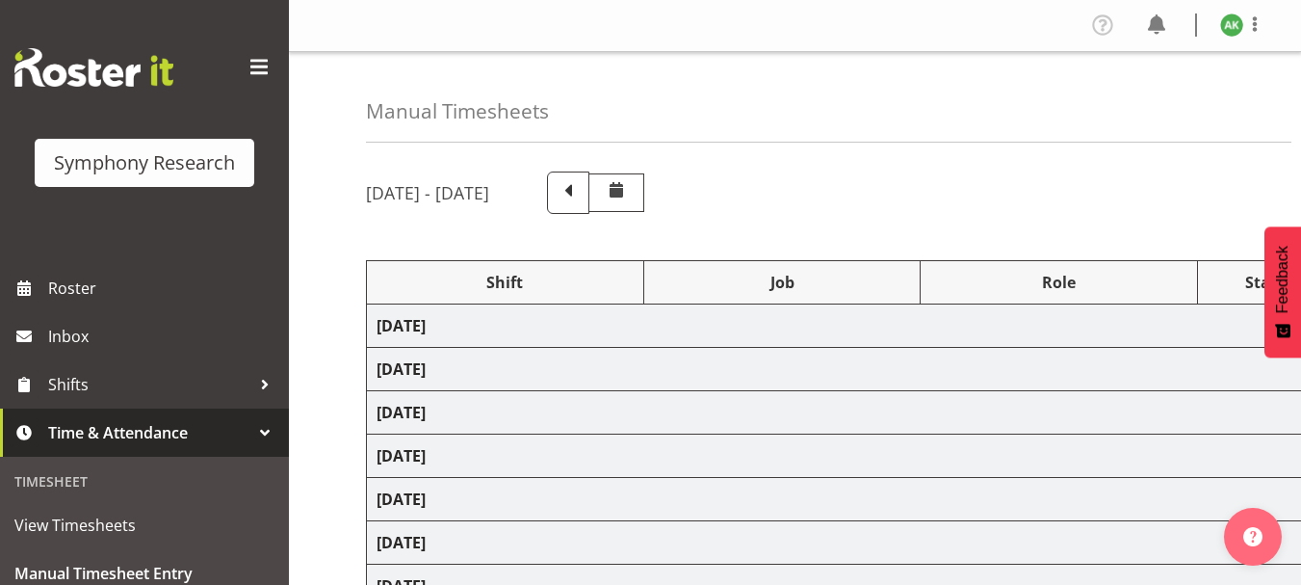
select select "47"
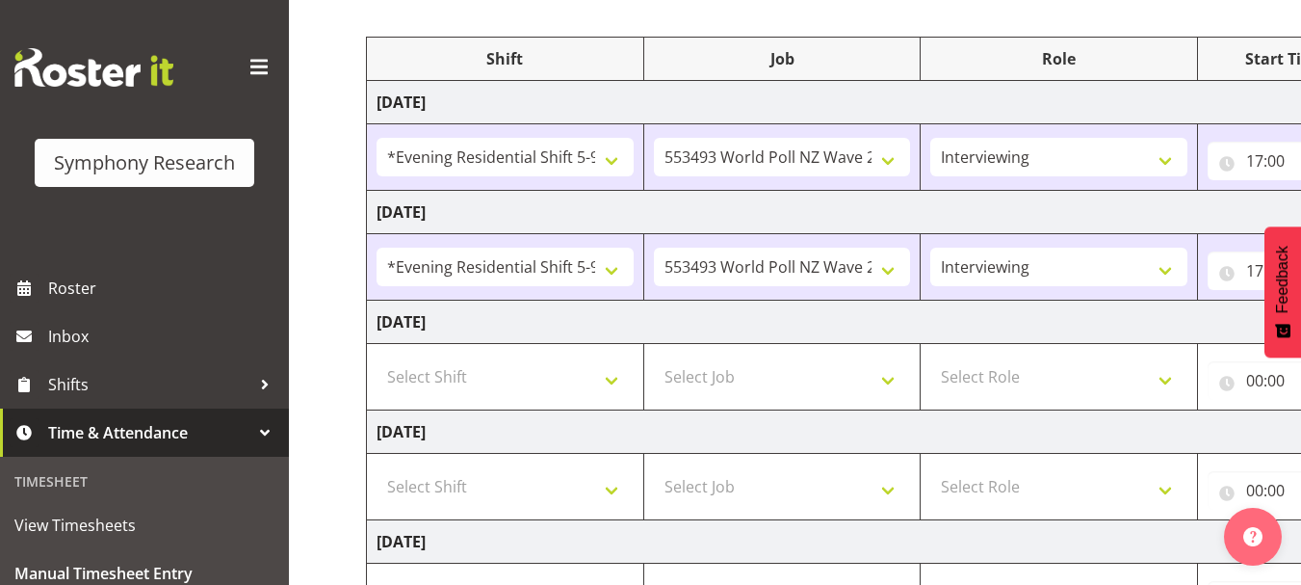
scroll to position [216, 0]
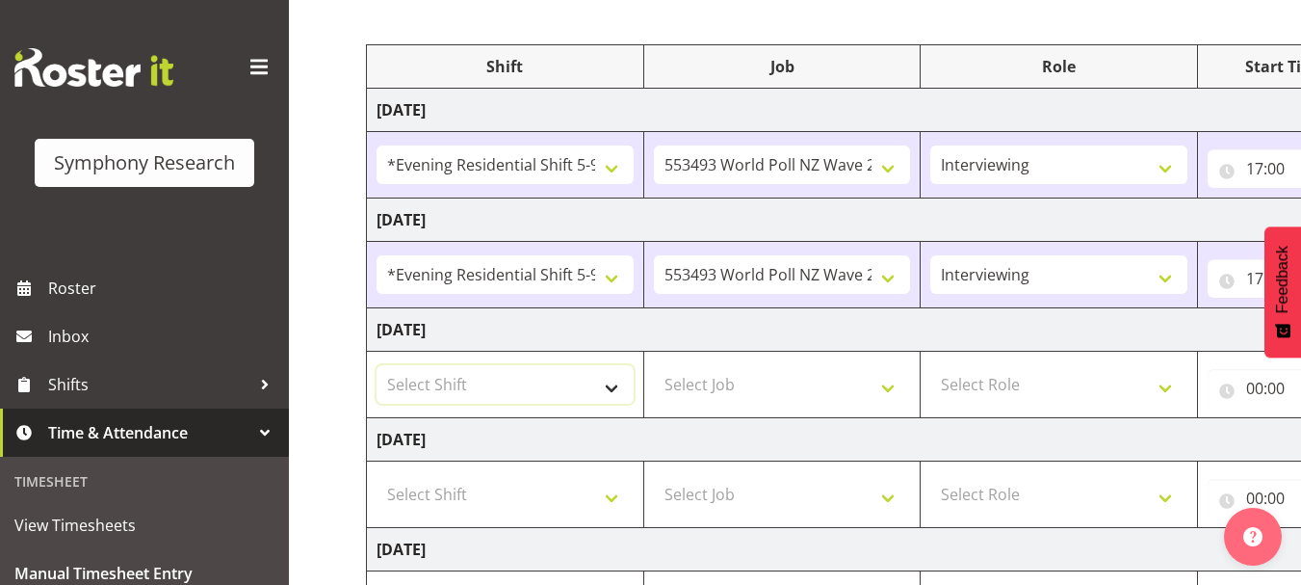
click at [594, 397] on select "Select Shift !!Weekend Residential (Roster IT Shift Label) *Business 9/10am ~ 4…" at bounding box center [505, 384] width 257 height 39
select select "48116"
click at [377, 365] on select "Select Shift !!Weekend Residential (Roster IT Shift Label) *Business 9/10am ~ 4…" at bounding box center [505, 384] width 257 height 39
click at [887, 391] on select "Select Job 550060 IF Admin 553492 World Poll Aus Wave 2 Main 2025 553493 World …" at bounding box center [782, 384] width 257 height 39
select select "10527"
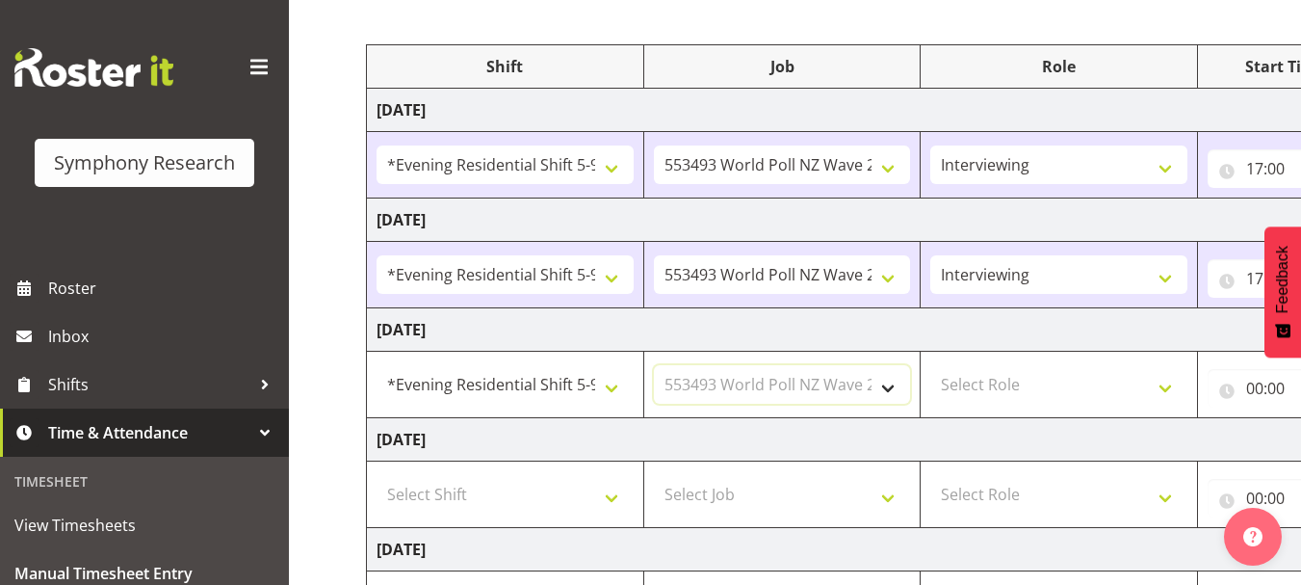
click at [654, 365] on select "Select Job 550060 IF Admin 553492 World Poll Aus Wave 2 Main 2025 553493 World …" at bounding box center [782, 384] width 257 height 39
click at [1147, 393] on select "Select Role Briefing Interviewing" at bounding box center [1059, 384] width 257 height 39
select select "47"
click at [931, 365] on select "Select Role Briefing Interviewing" at bounding box center [1059, 384] width 257 height 39
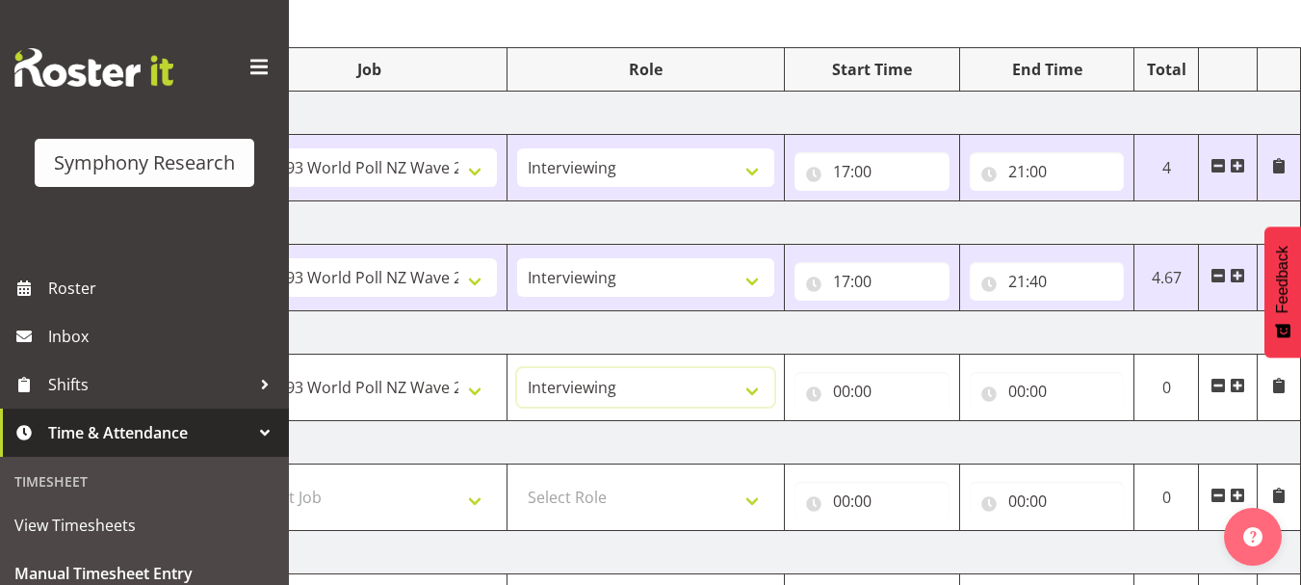
scroll to position [220, 0]
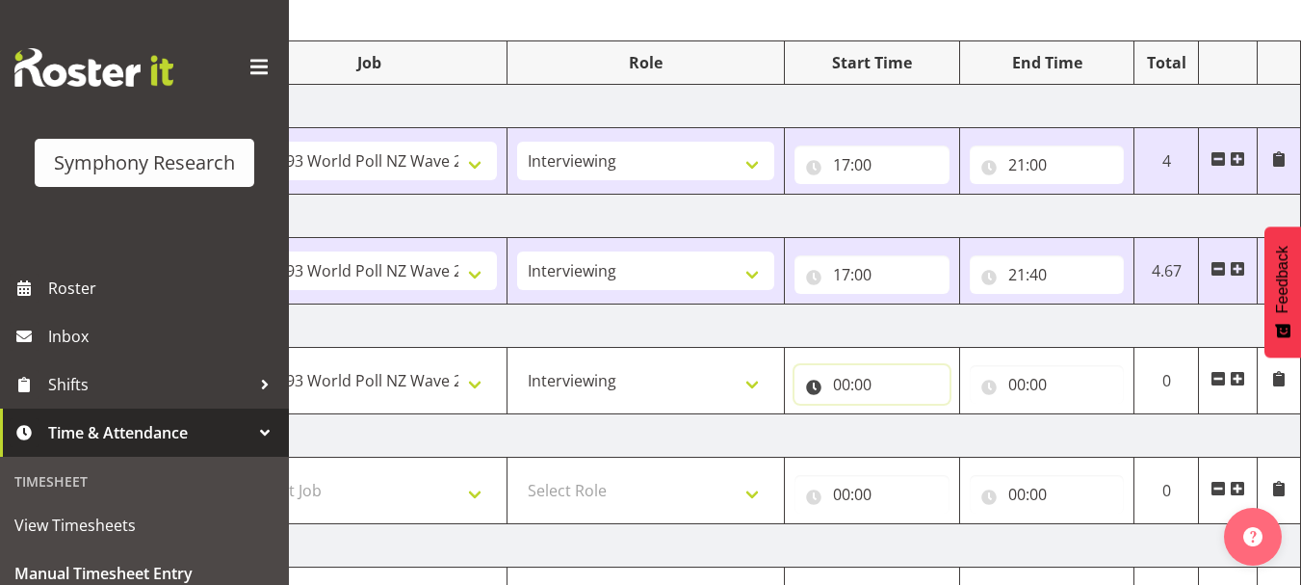
click at [845, 388] on input "00:00" at bounding box center [872, 384] width 155 height 39
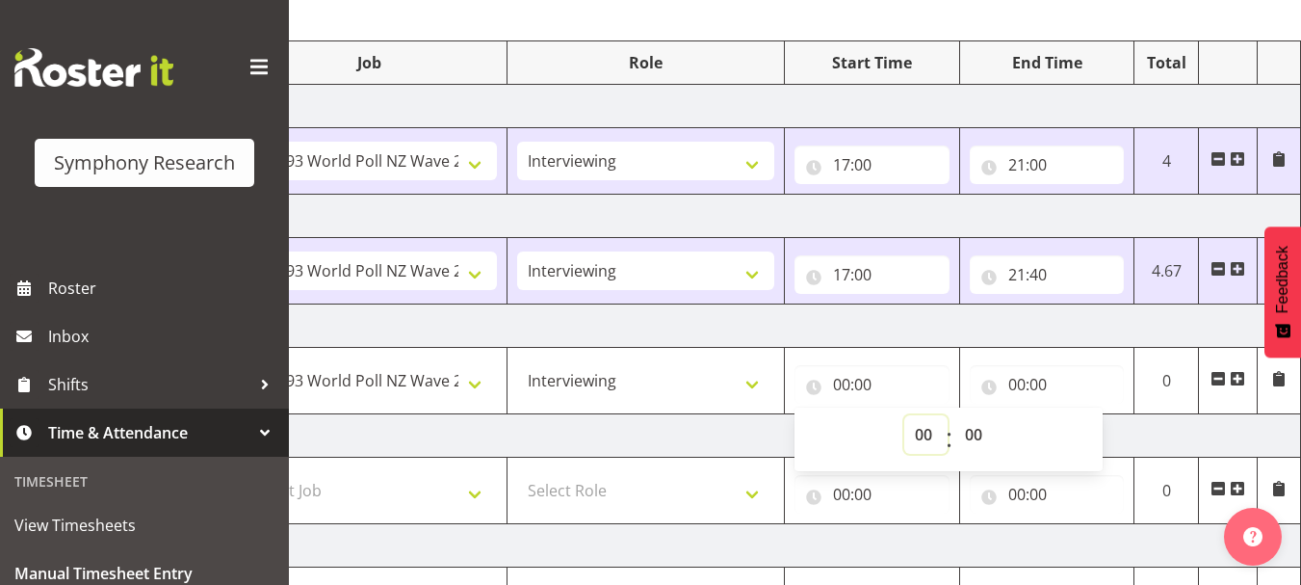
click at [921, 438] on select "00 01 02 03 04 05 06 07 08 09 10 11 12 13 14 15 16 17 18 19 20 21 22 23" at bounding box center [926, 434] width 43 height 39
select select "17"
click at [905, 415] on select "00 01 02 03 04 05 06 07 08 09 10 11 12 13 14 15 16 17 18 19 20 21 22 23" at bounding box center [926, 434] width 43 height 39
type input "17:00"
click at [974, 433] on select "00 01 02 03 04 05 06 07 08 09 10 11 12 13 14 15 16 17 18 19 20 21 22 23 24 25 2…" at bounding box center [976, 434] width 43 height 39
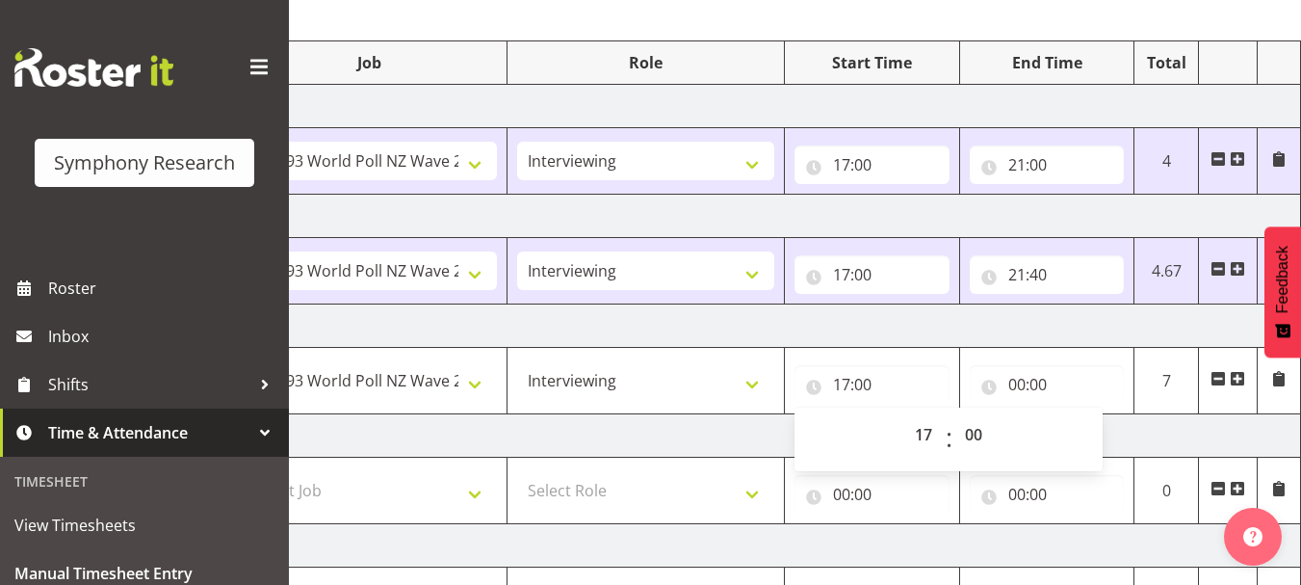
click at [1168, 439] on td "[DATE]" at bounding box center [628, 435] width 1348 height 43
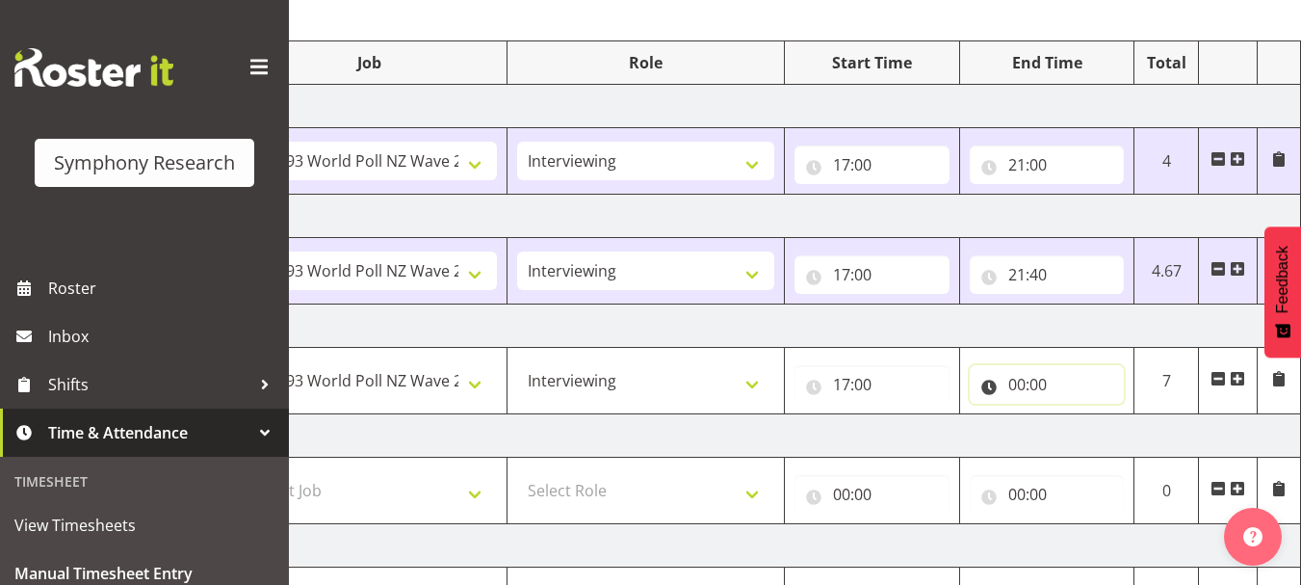
click at [1017, 383] on input "00:00" at bounding box center [1047, 384] width 155 height 39
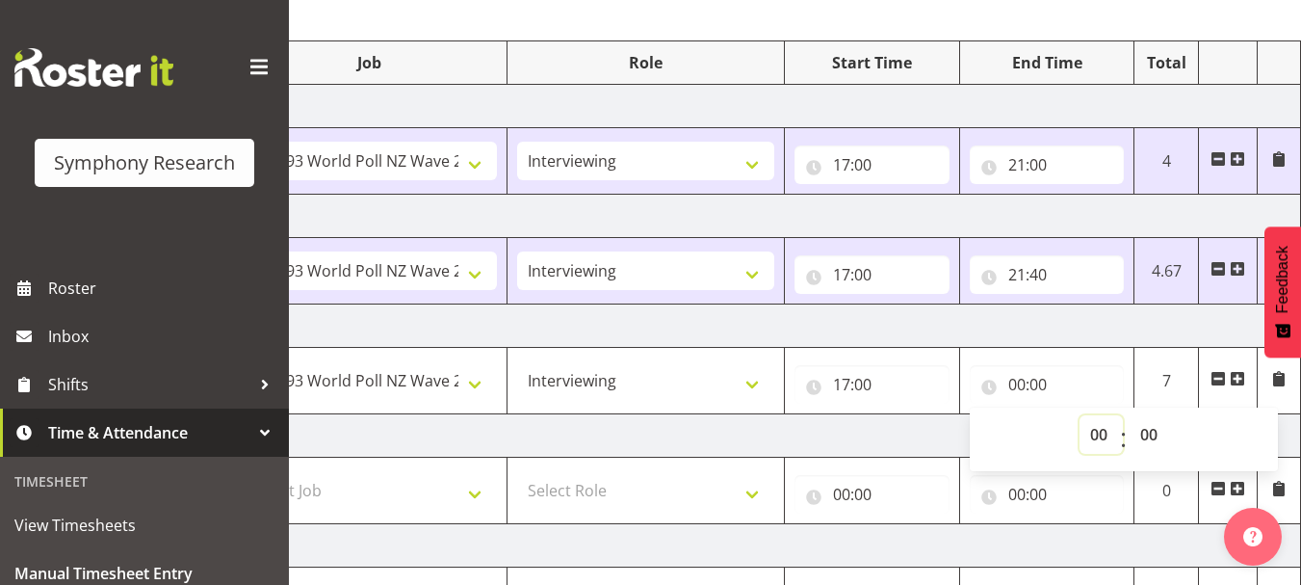
click at [1093, 435] on select "00 01 02 03 04 05 06 07 08 09 10 11 12 13 14 15 16 17 18 19 20 21 22 23" at bounding box center [1101, 434] width 43 height 39
select select "21"
click at [1080, 415] on select "00 01 02 03 04 05 06 07 08 09 10 11 12 13 14 15 16 17 18 19 20 21 22 23" at bounding box center [1101, 434] width 43 height 39
type input "21:00"
click at [1157, 437] on select "00 01 02 03 04 05 06 07 08 09 10 11 12 13 14 15 16 17 18 19 20 21 22 23 24 25 2…" at bounding box center [1151, 434] width 43 height 39
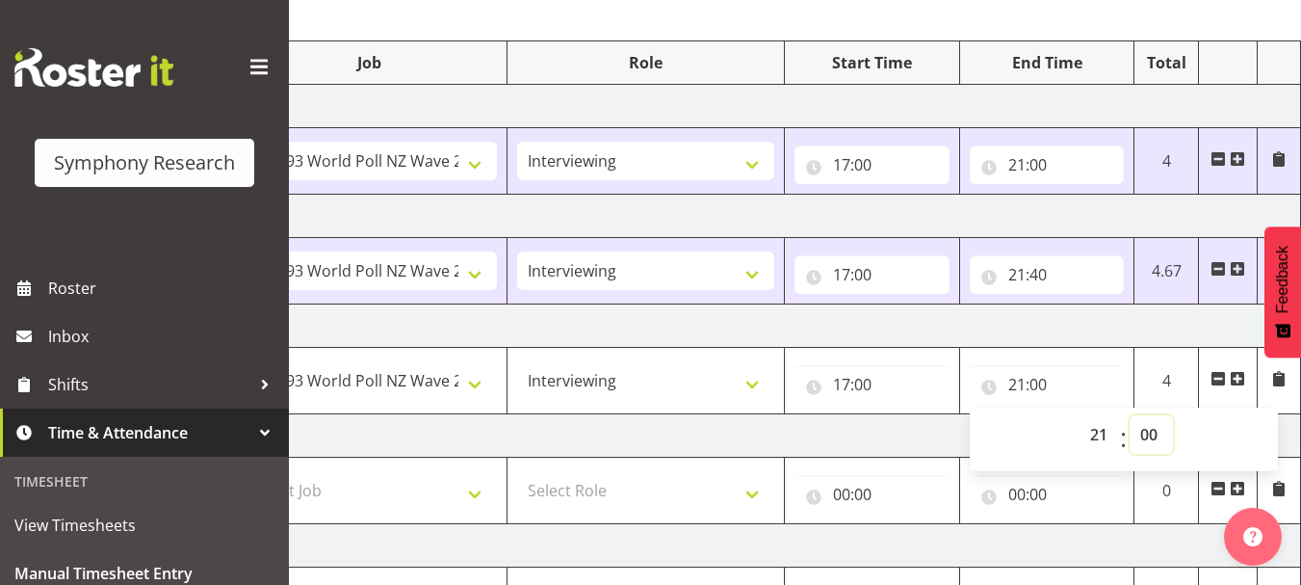
select select "15"
click at [1130, 415] on select "00 01 02 03 04 05 06 07 08 09 10 11 12 13 14 15 16 17 18 19 20 21 22 23 24 25 2…" at bounding box center [1151, 434] width 43 height 39
type input "21:15"
click at [880, 441] on td "[DATE]" at bounding box center [628, 435] width 1348 height 43
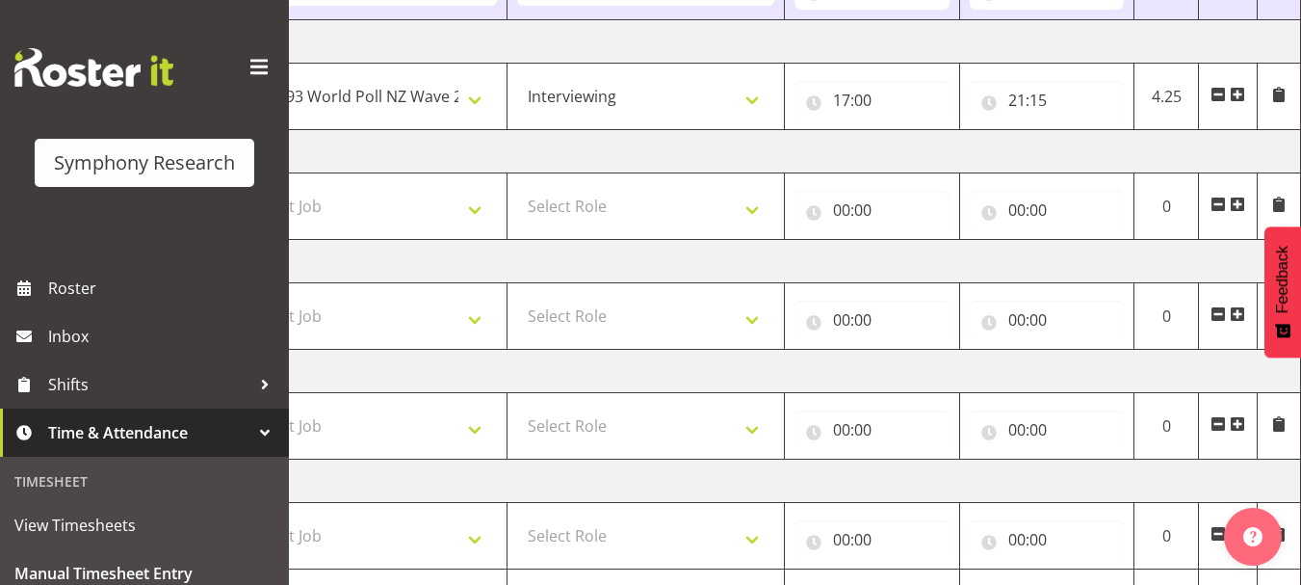
scroll to position [611, 0]
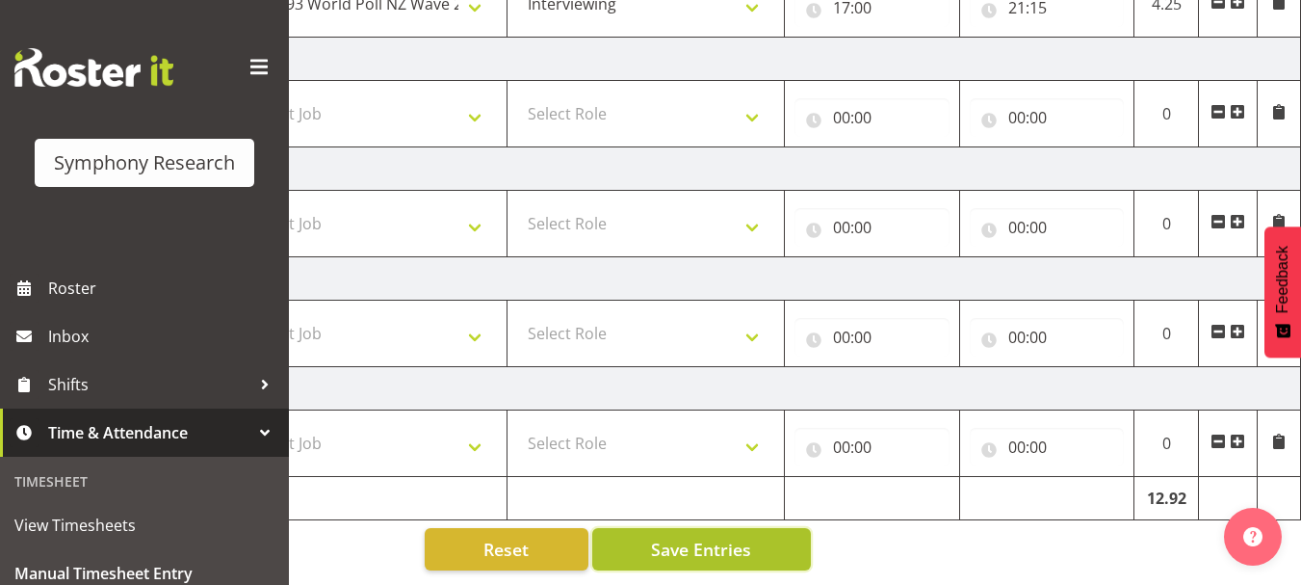
click at [723, 538] on span "Save Entries" at bounding box center [701, 549] width 100 height 25
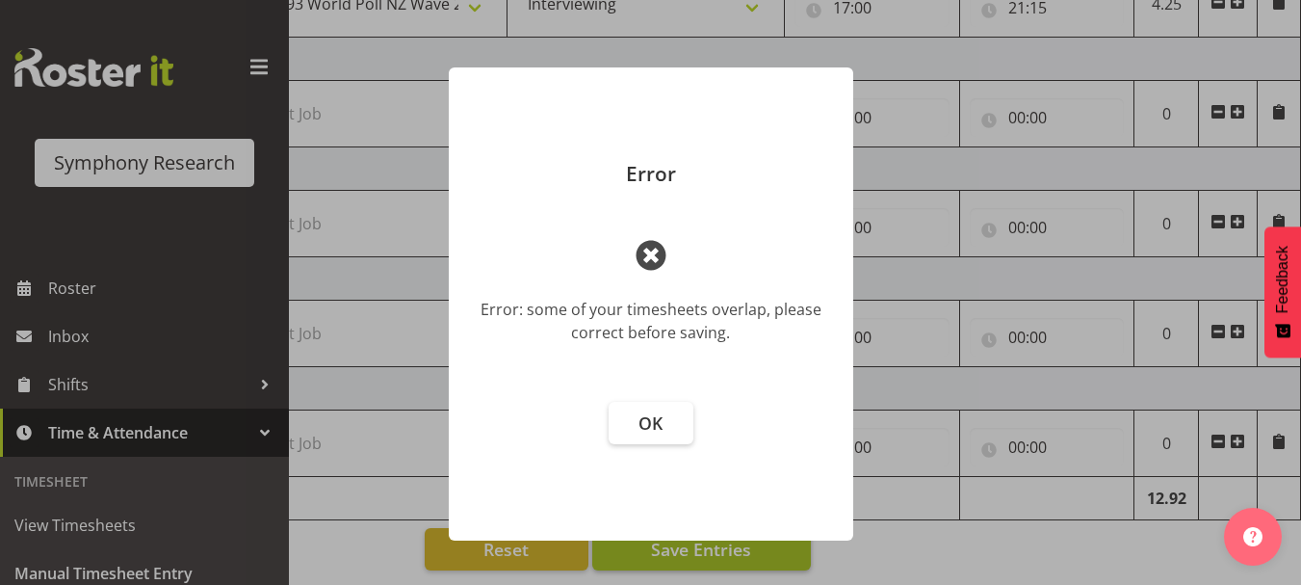
scroll to position [0, 399]
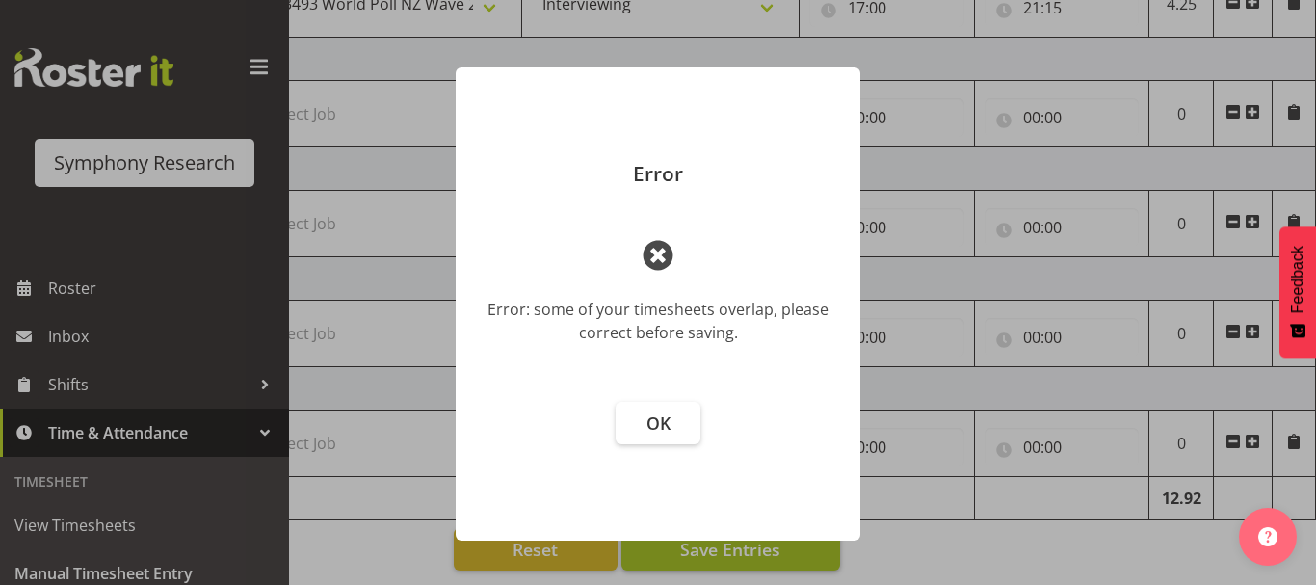
select select "48116"
select select "10527"
select select "47"
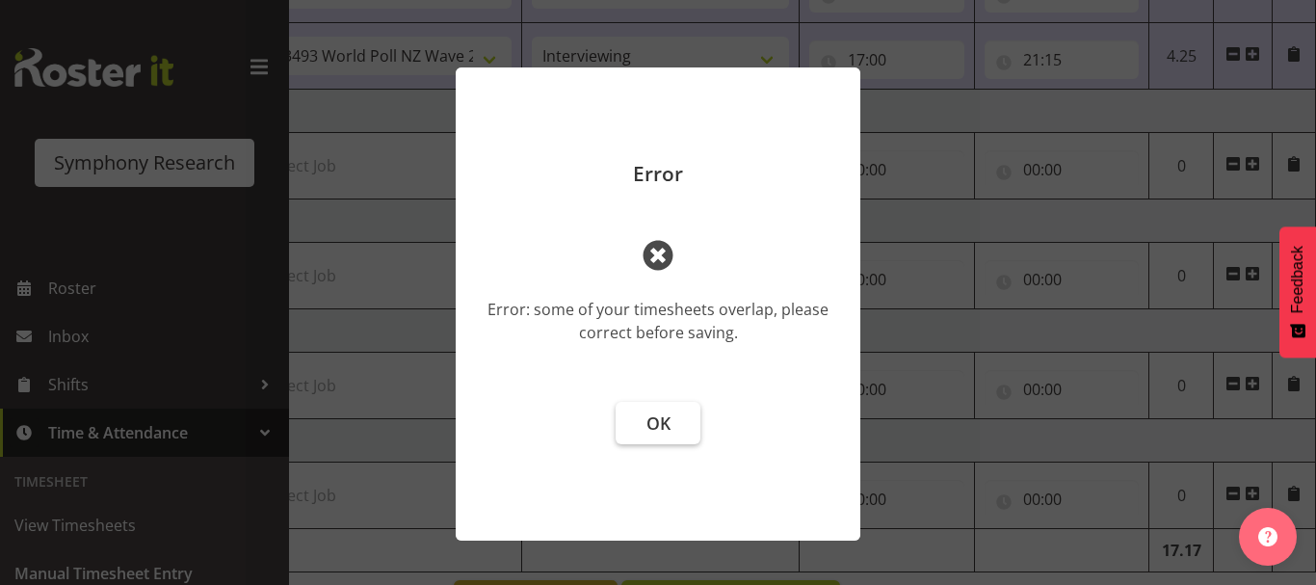
click at [679, 424] on button "OK" at bounding box center [658, 423] width 85 height 42
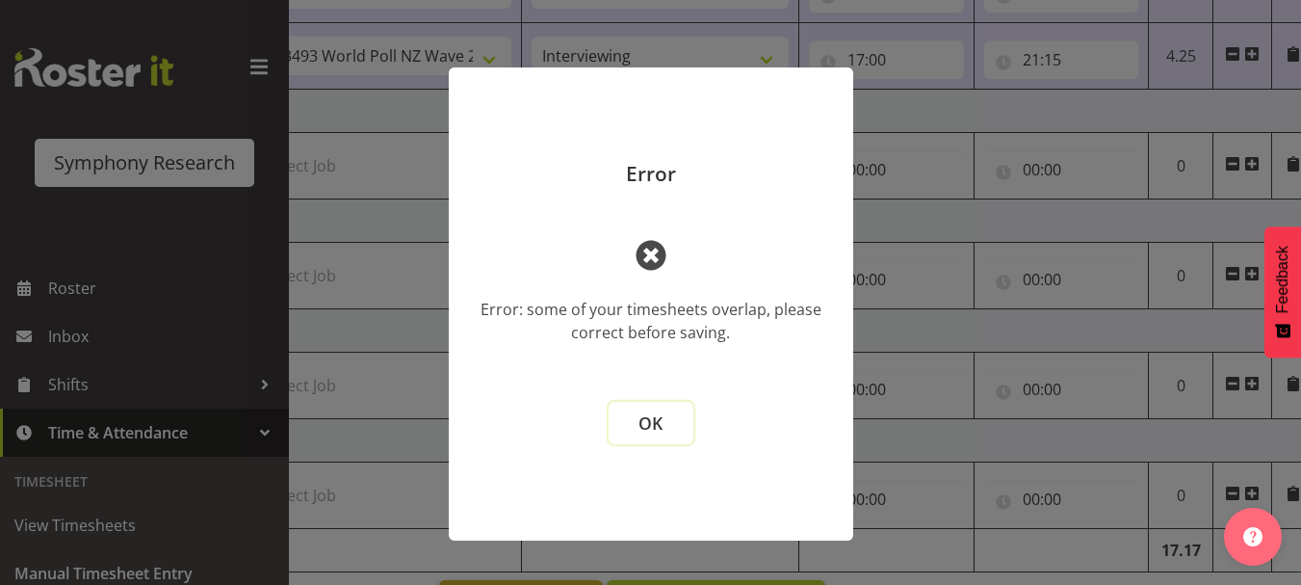
click at [666, 426] on button "OK" at bounding box center [651, 423] width 85 height 42
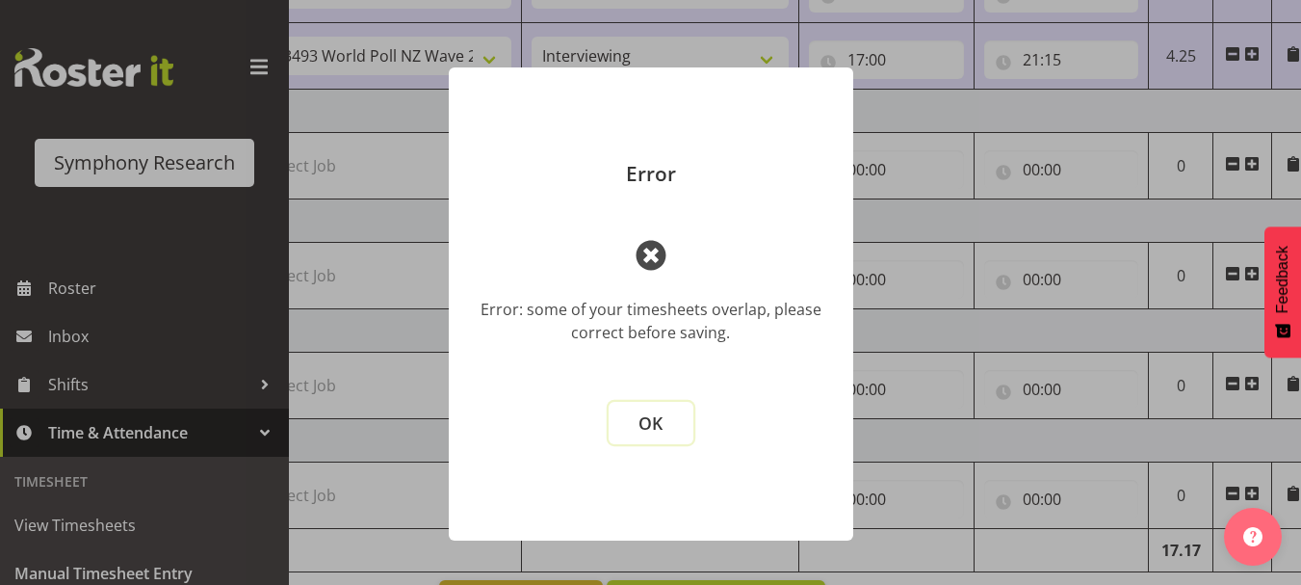
click at [666, 426] on button "OK" at bounding box center [651, 423] width 85 height 42
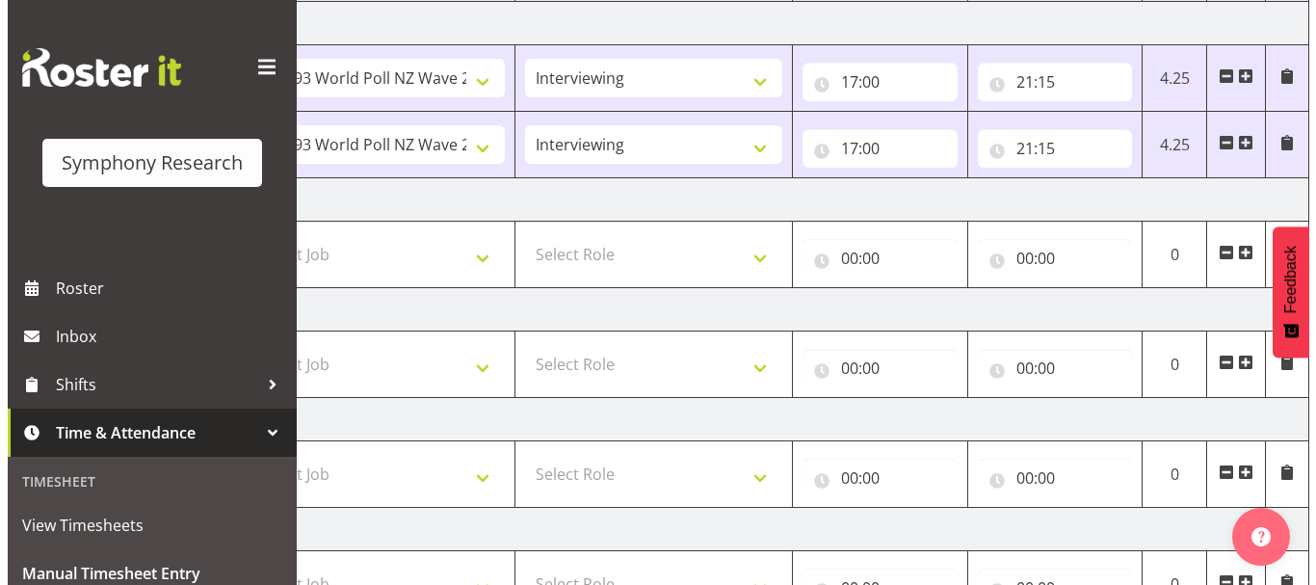
scroll to position [520, 0]
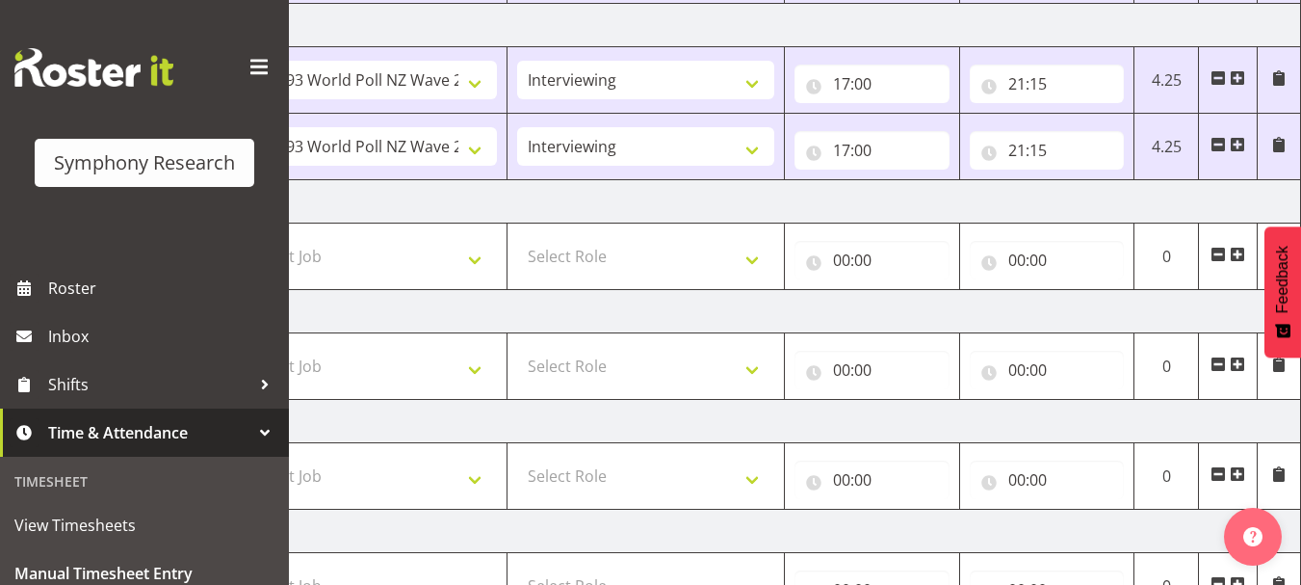
click at [1277, 144] on span at bounding box center [1279, 144] width 15 height 15
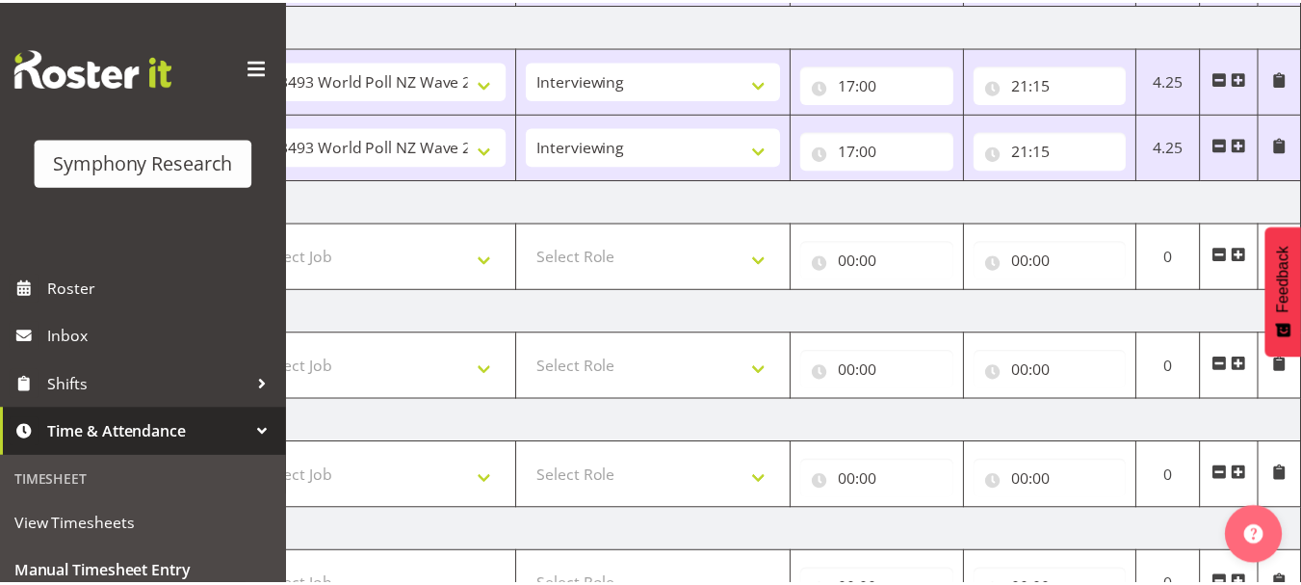
scroll to position [0, 399]
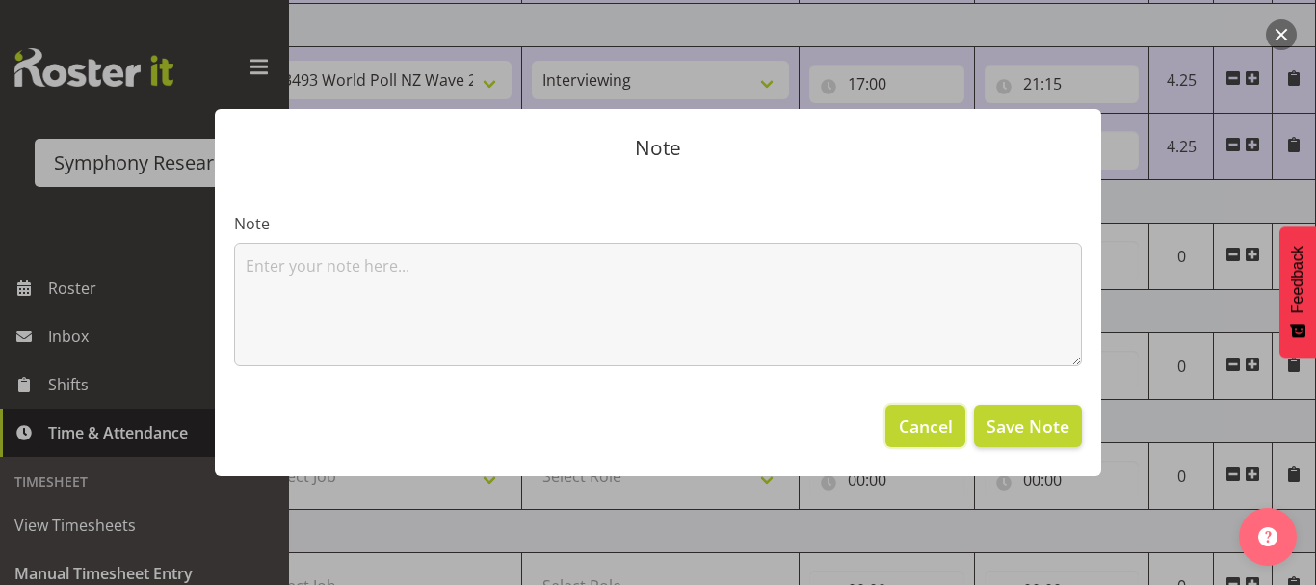
click at [935, 429] on span "Cancel" at bounding box center [926, 425] width 54 height 25
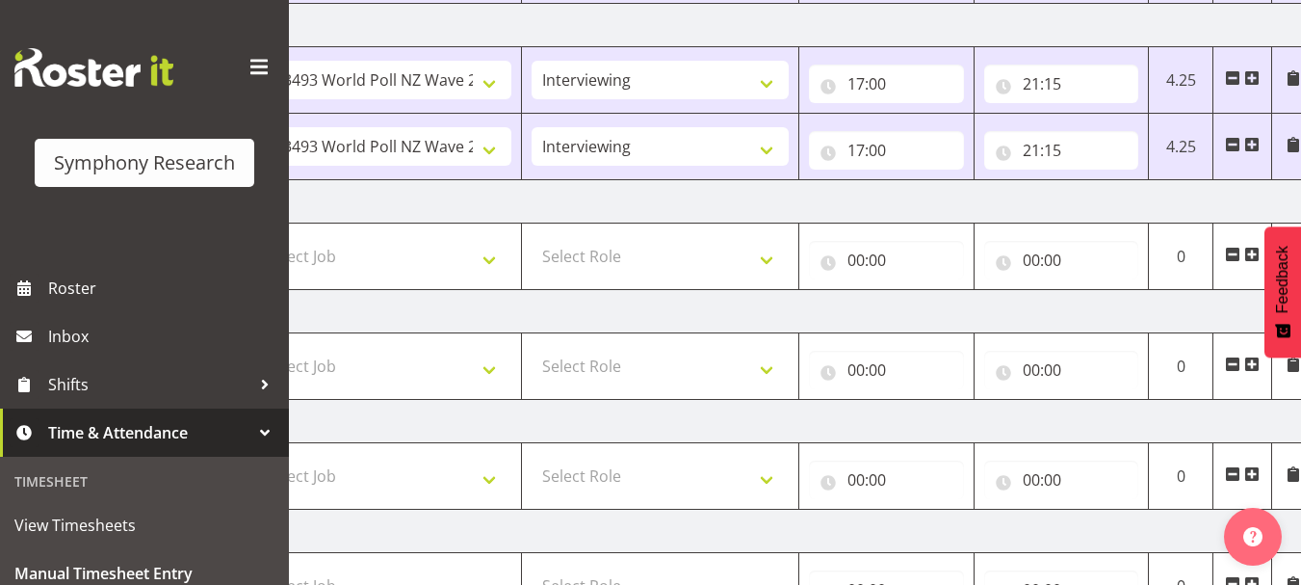
click at [1229, 144] on span at bounding box center [1232, 144] width 15 height 15
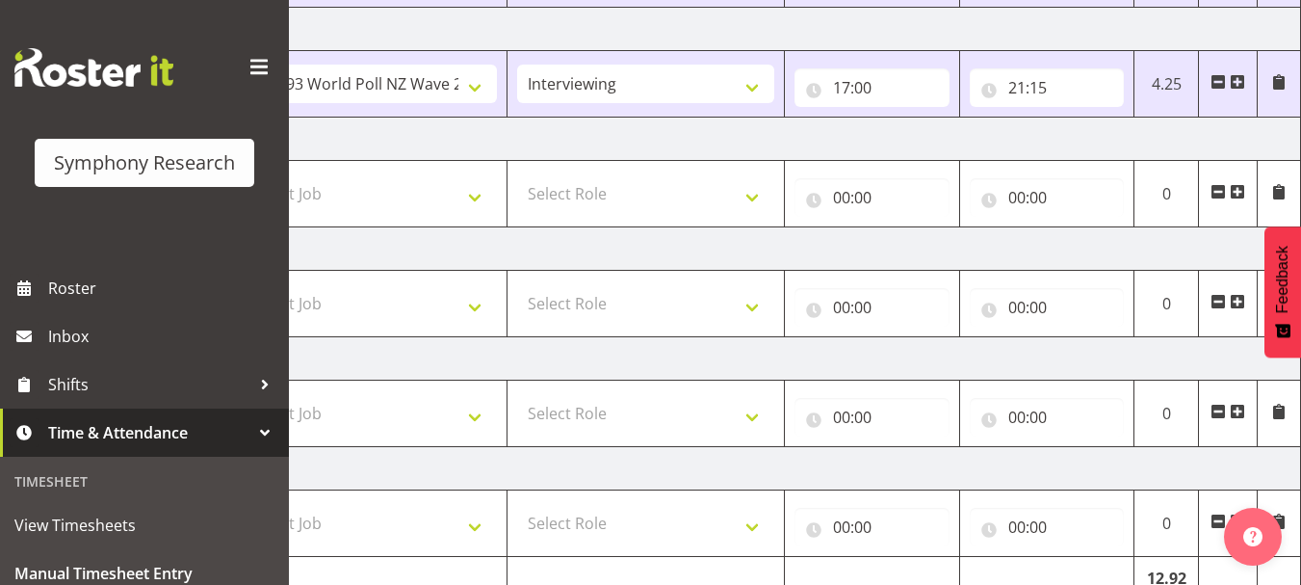
scroll to position [611, 0]
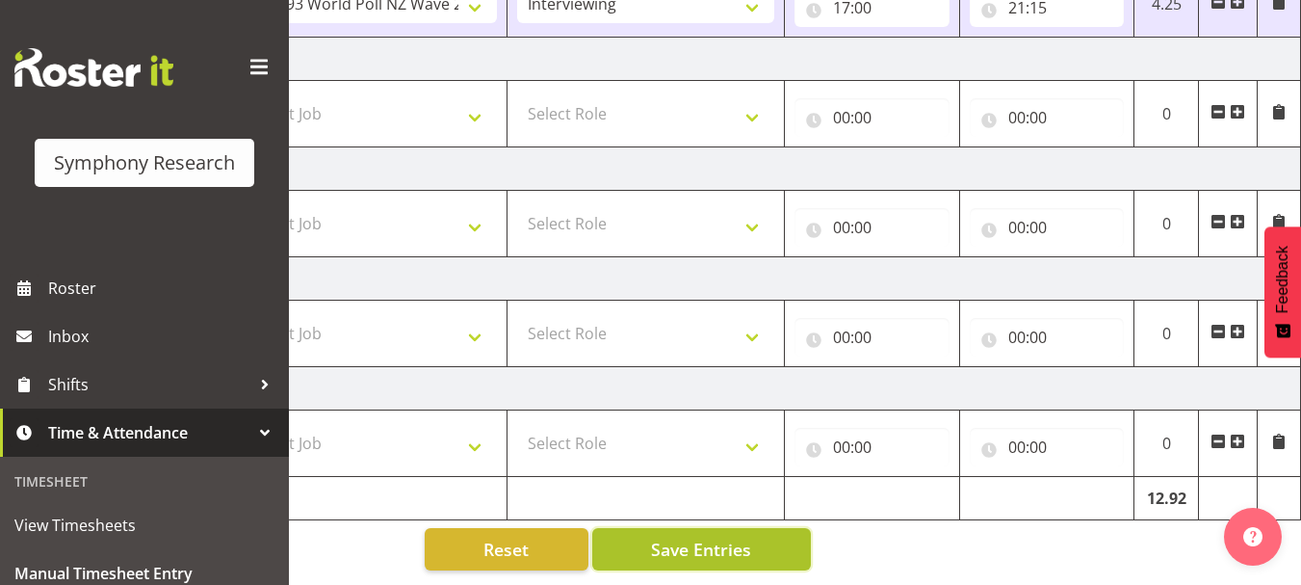
click at [722, 538] on span "Save Entries" at bounding box center [701, 549] width 100 height 25
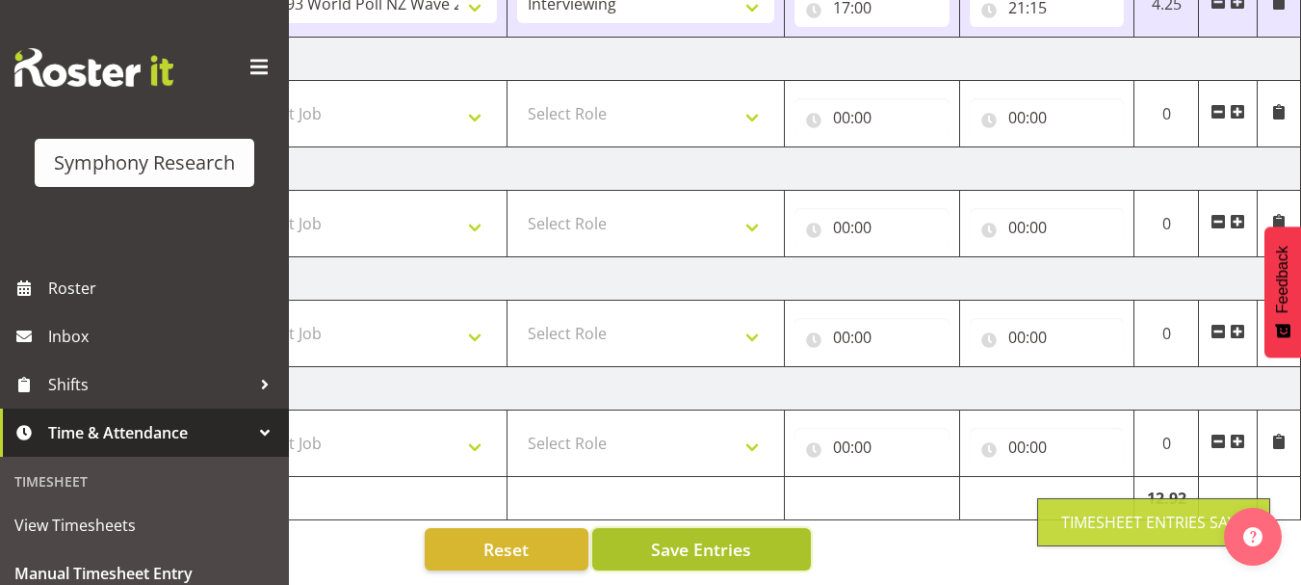
click at [722, 538] on span "Save Entries" at bounding box center [701, 549] width 100 height 25
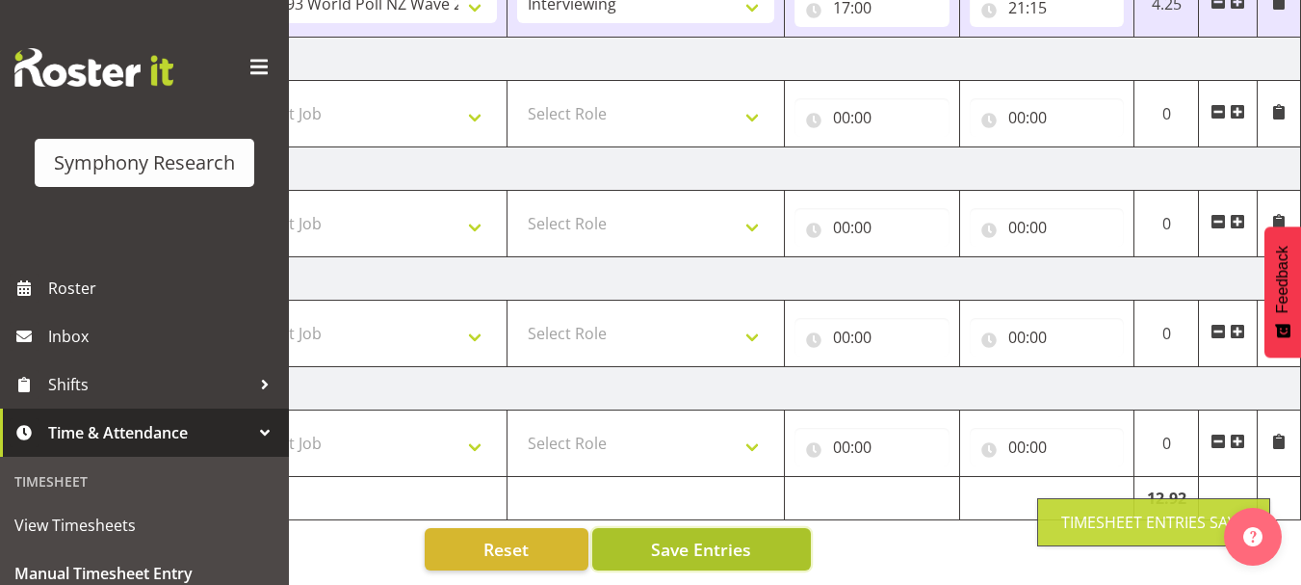
click at [722, 538] on span "Save Entries" at bounding box center [701, 549] width 100 height 25
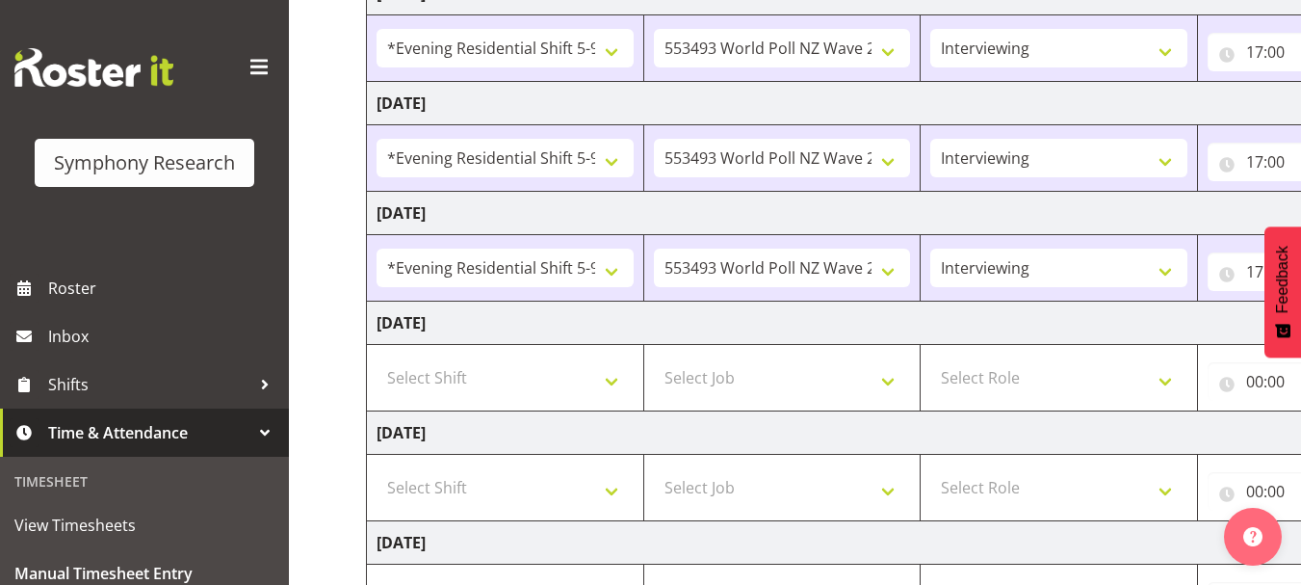
scroll to position [337, 0]
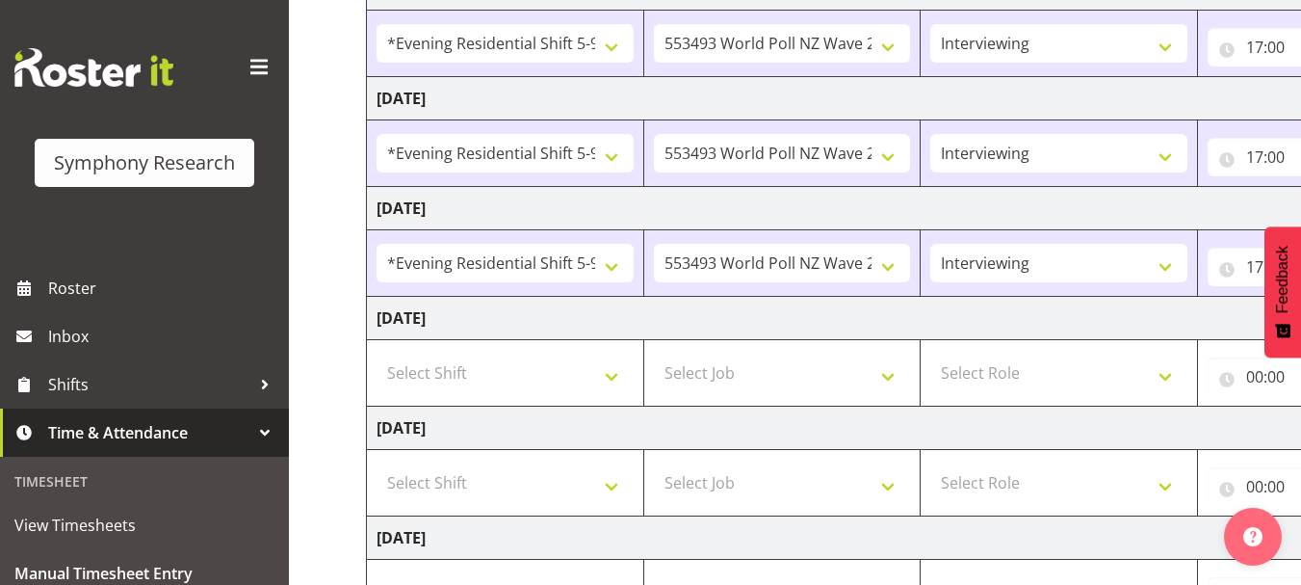
click at [832, 205] on td "[DATE]" at bounding box center [1041, 208] width 1348 height 43
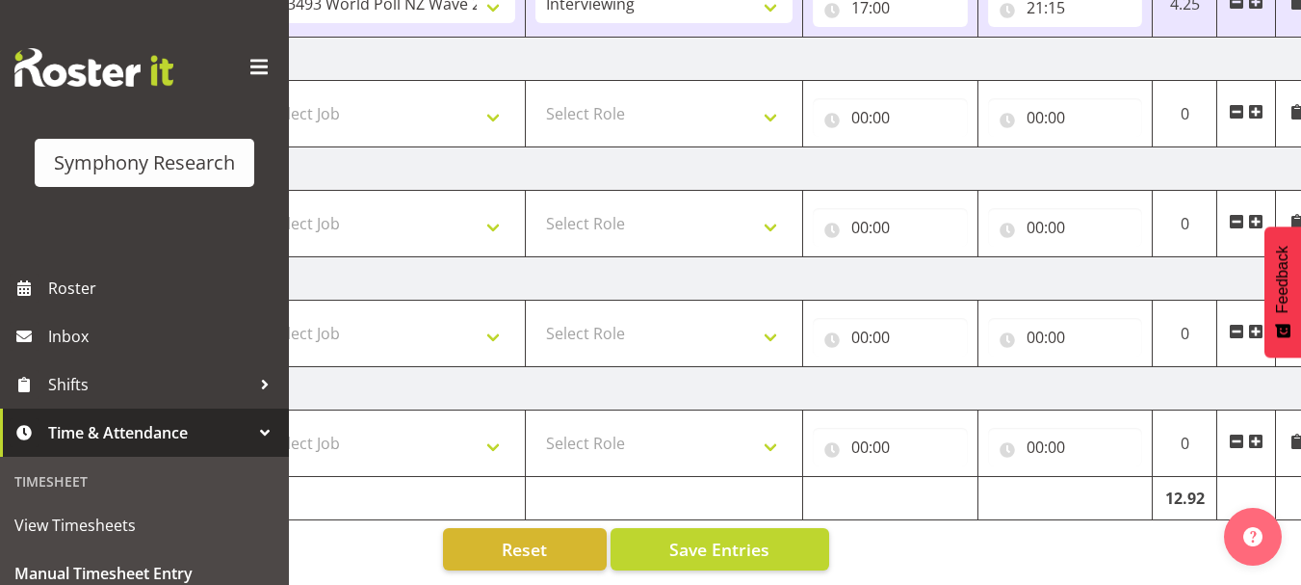
scroll to position [611, 0]
click at [744, 537] on span "Save Entries" at bounding box center [720, 549] width 100 height 25
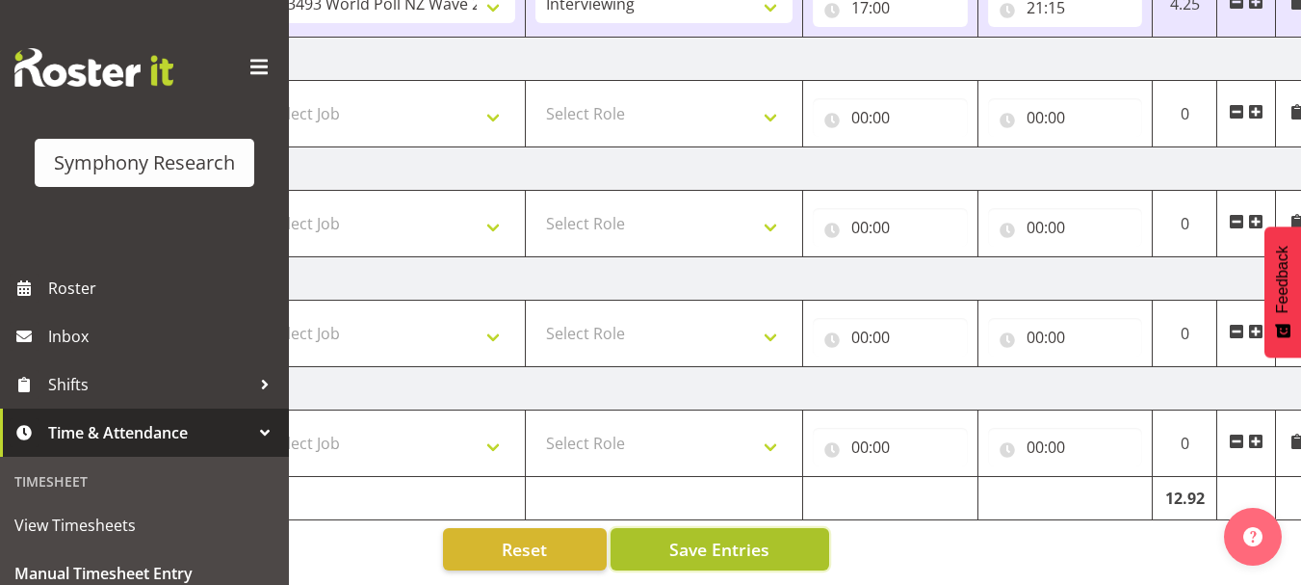
click at [744, 537] on span "Save Entries" at bounding box center [720, 549] width 100 height 25
